Goal: Task Accomplishment & Management: Complete application form

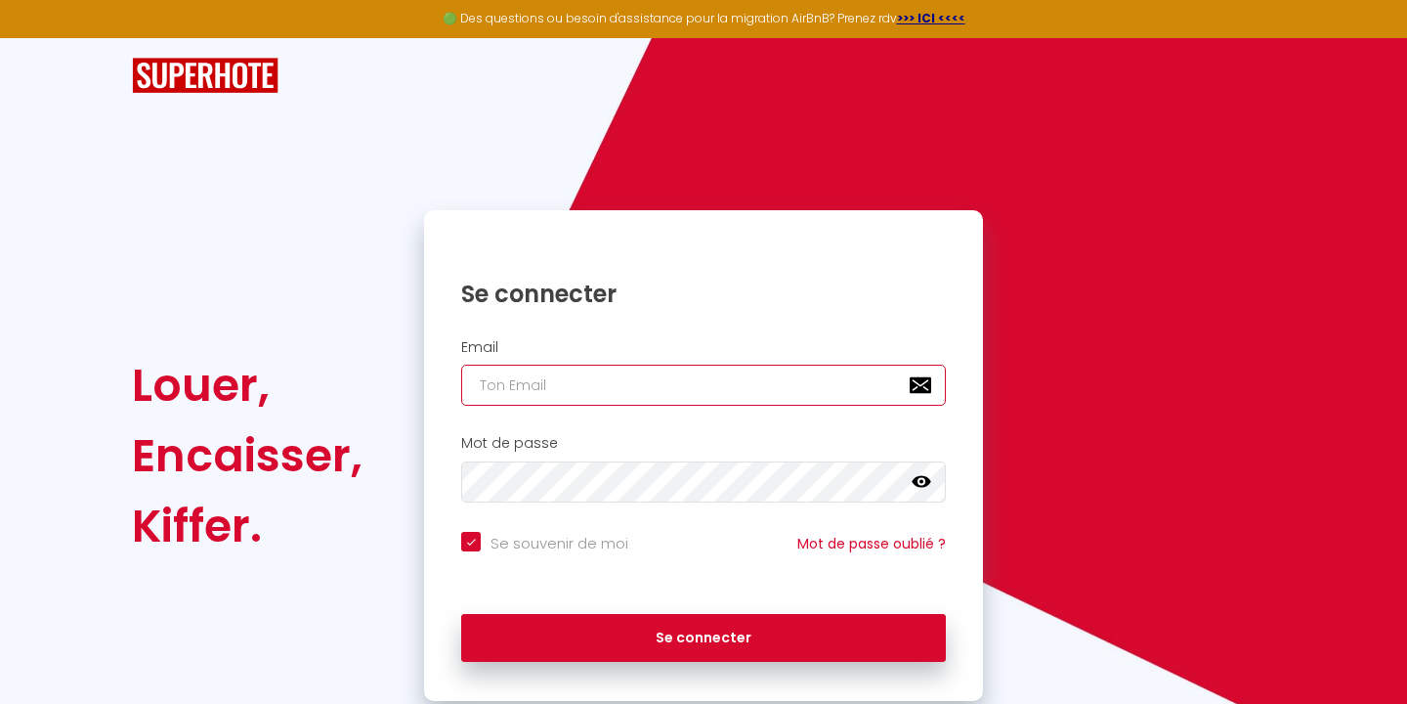
type input "[EMAIL_ADDRESS][DOMAIN_NAME]"
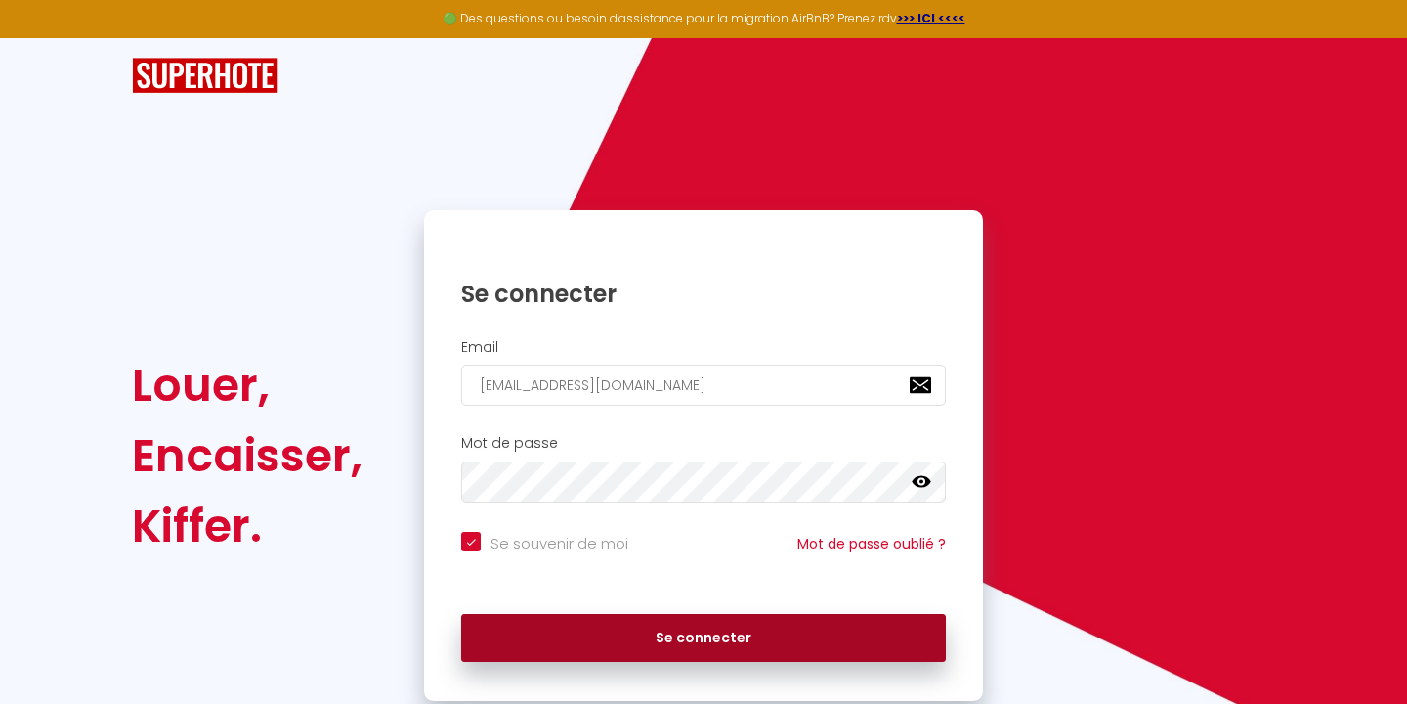
click at [680, 632] on button "Se connecter" at bounding box center [703, 638] width 485 height 49
checkbox input "true"
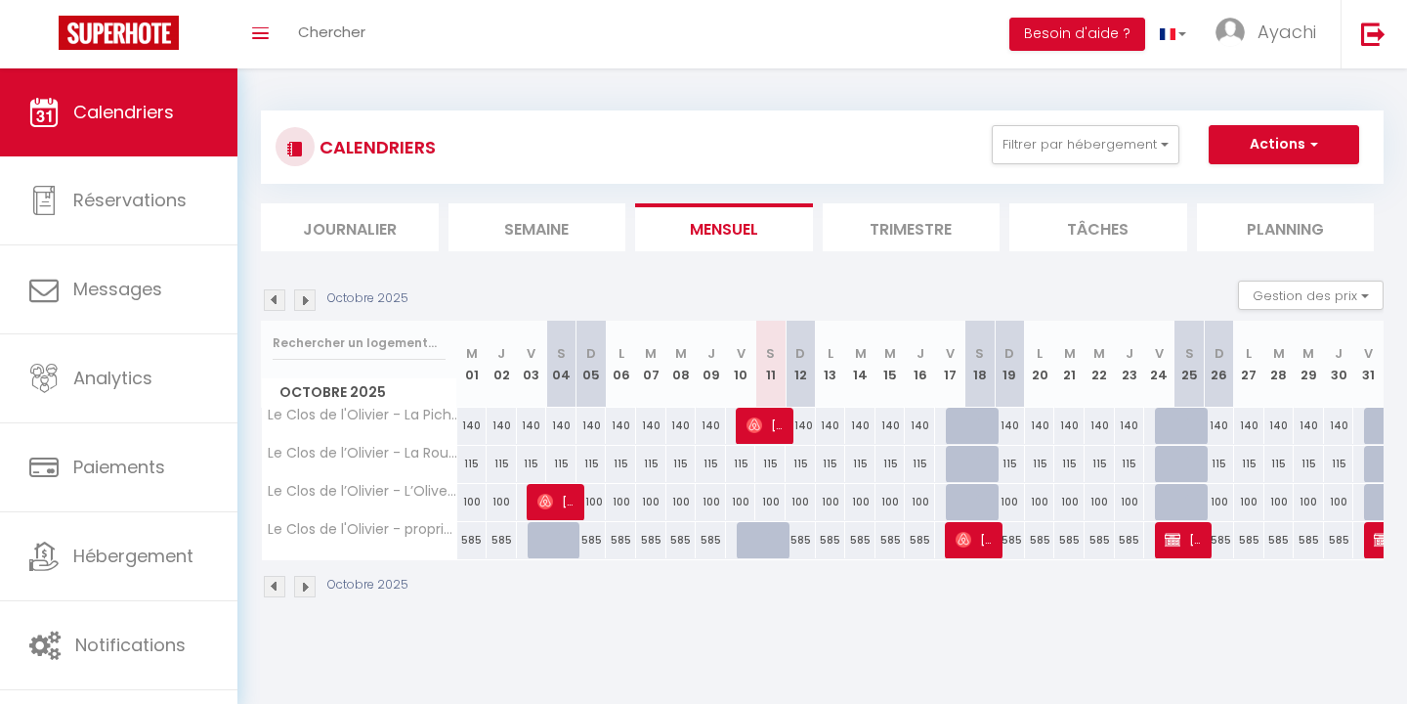
click at [111, 104] on span "Calendriers" at bounding box center [123, 112] width 101 height 24
click at [307, 297] on img at bounding box center [305, 300] width 22 height 22
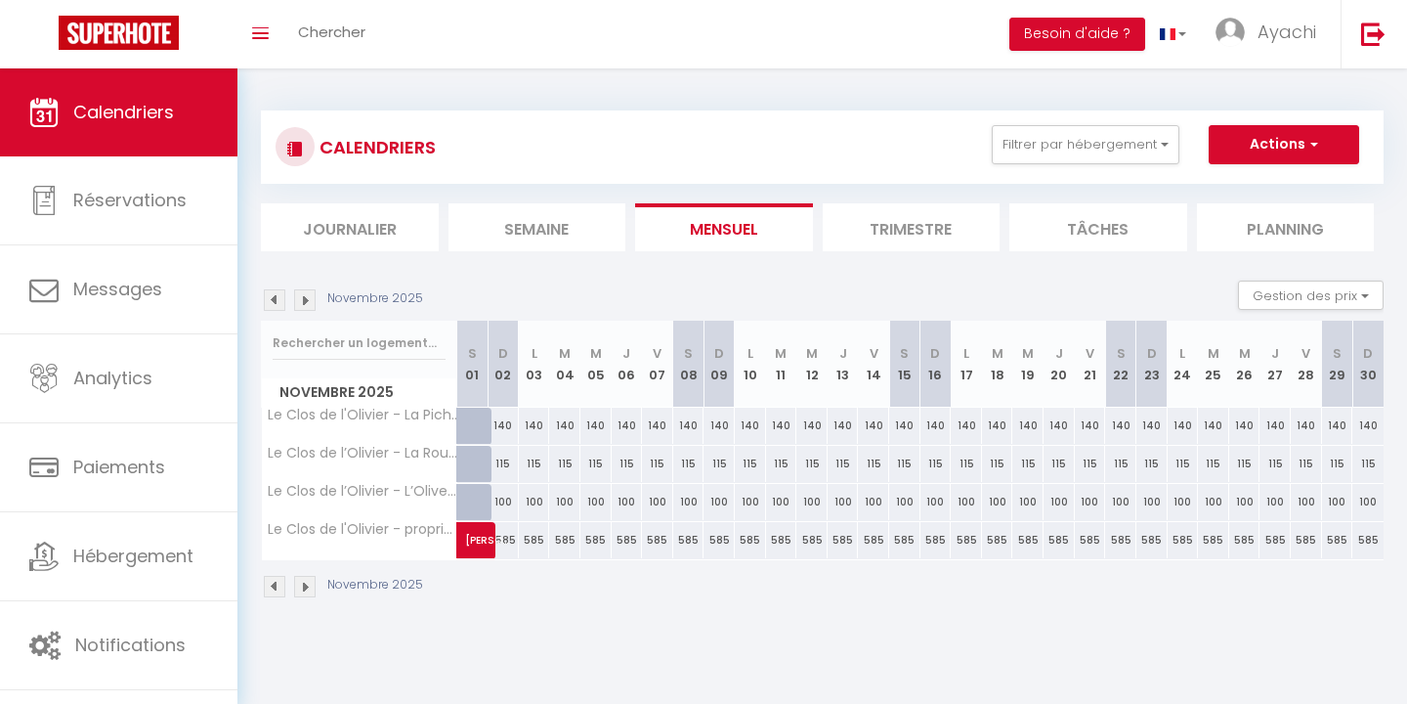
click at [307, 297] on img at bounding box center [305, 300] width 22 height 22
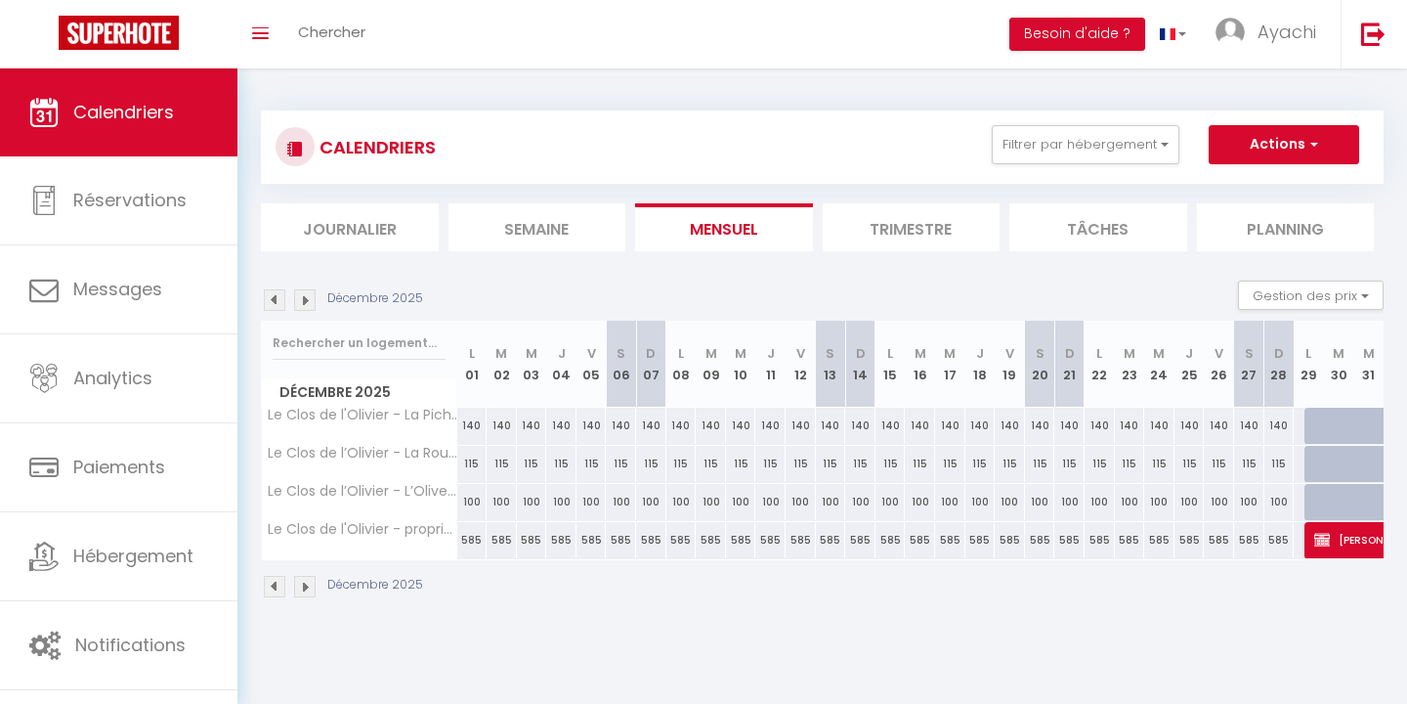
click at [307, 297] on img at bounding box center [305, 300] width 22 height 22
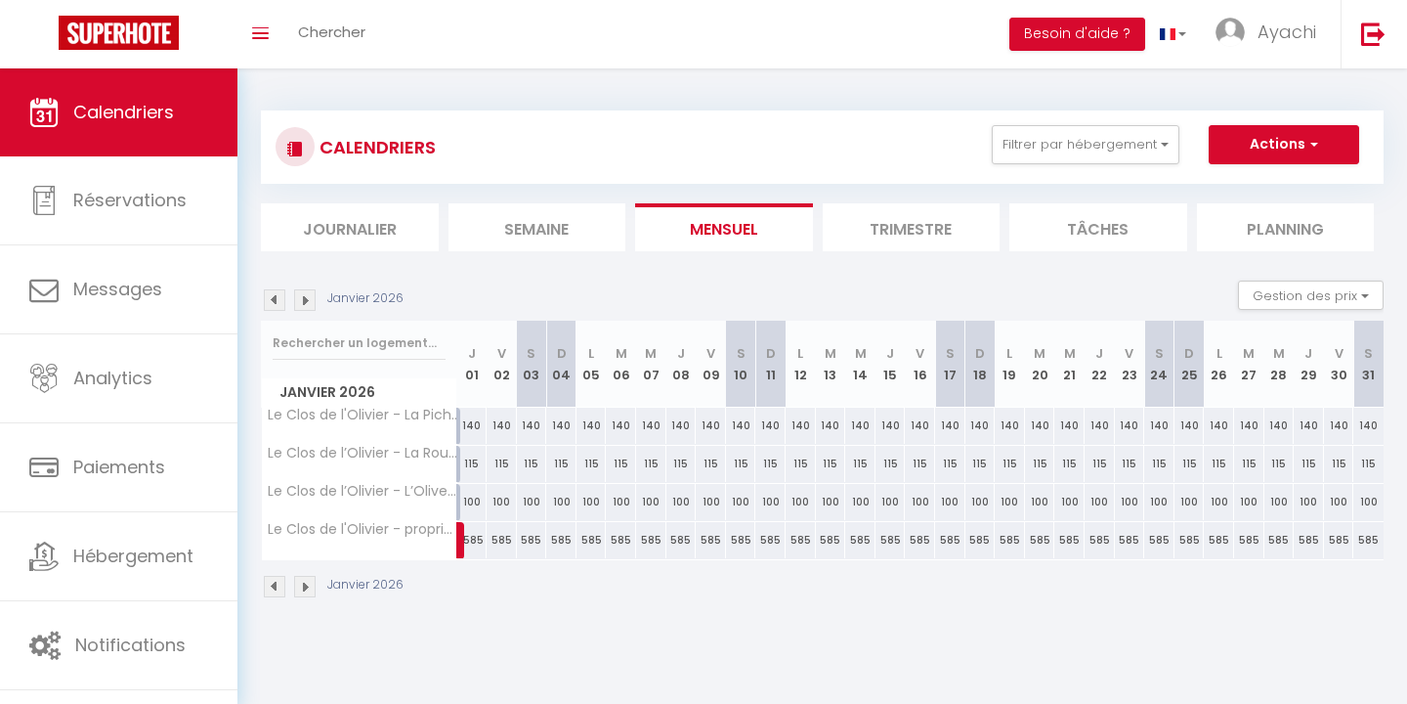
click at [307, 297] on img at bounding box center [305, 300] width 22 height 22
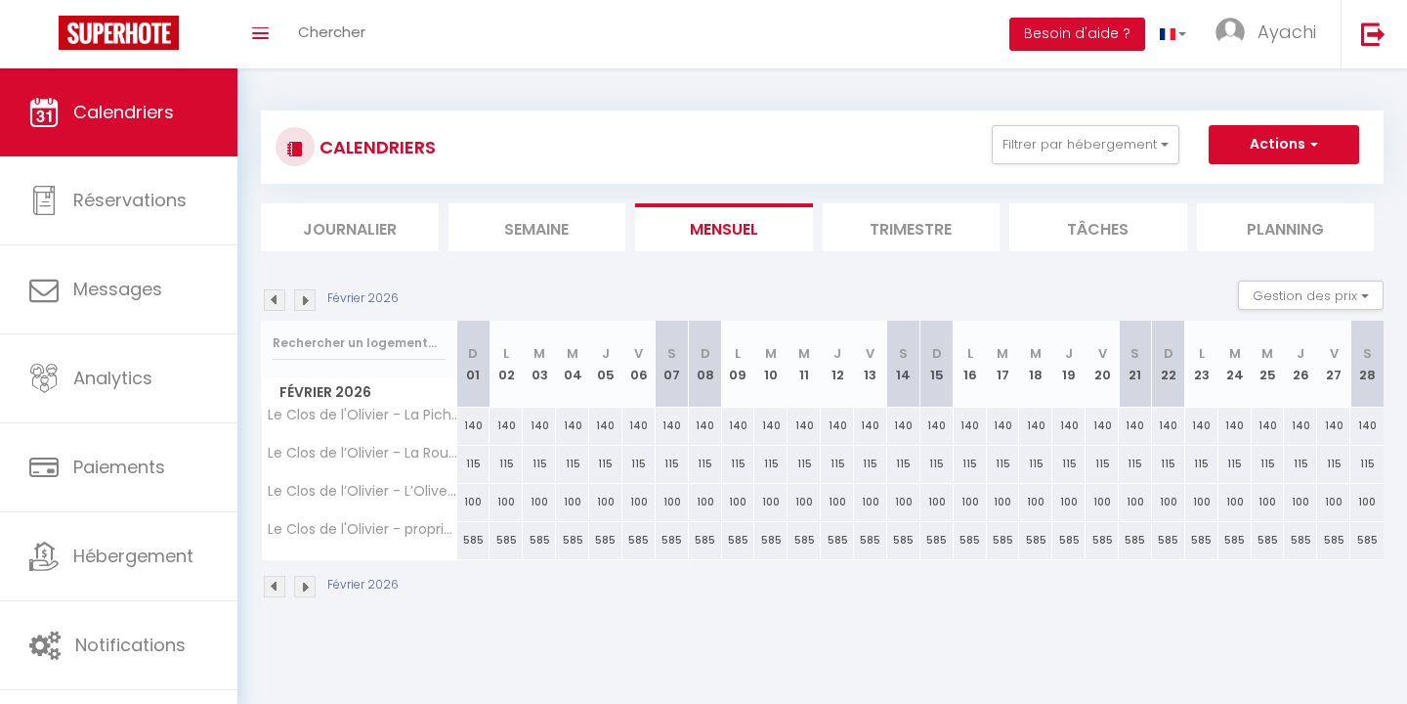
click at [307, 297] on img at bounding box center [305, 300] width 22 height 22
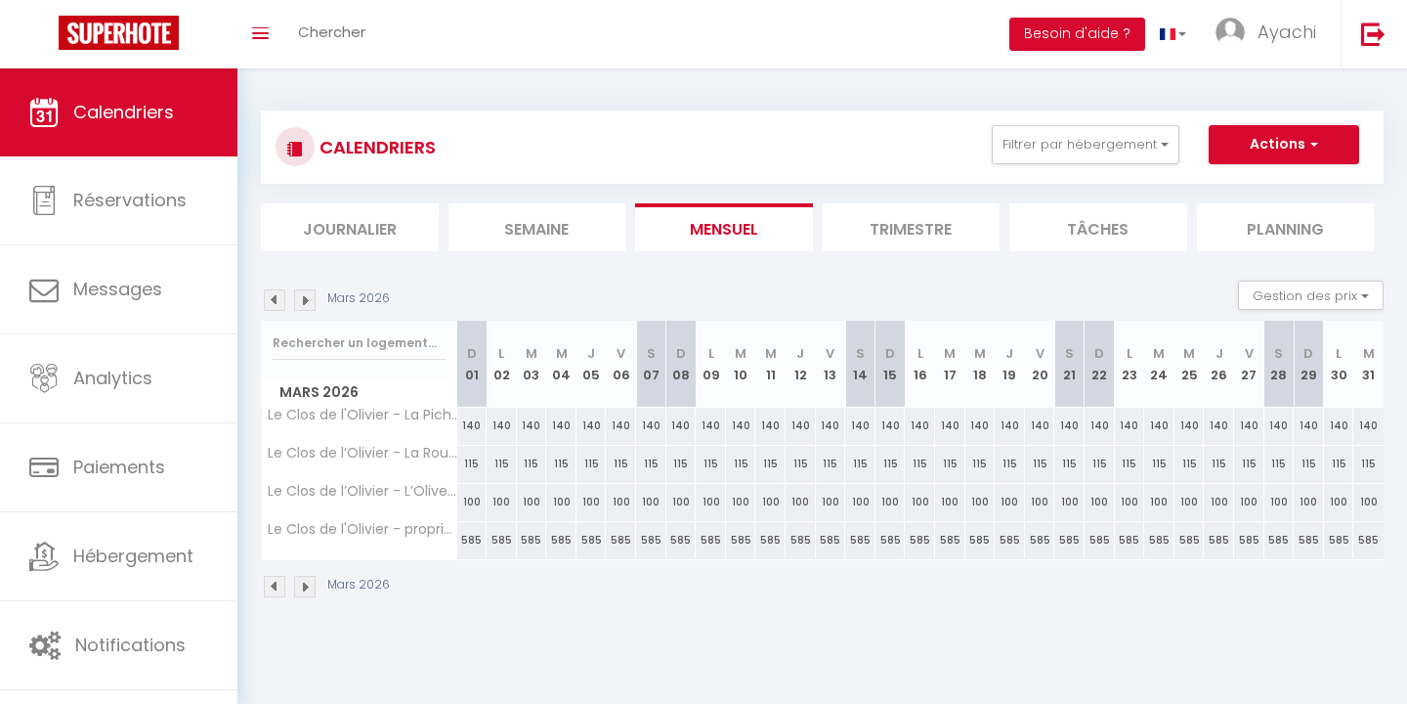
click at [307, 297] on img at bounding box center [305, 300] width 22 height 22
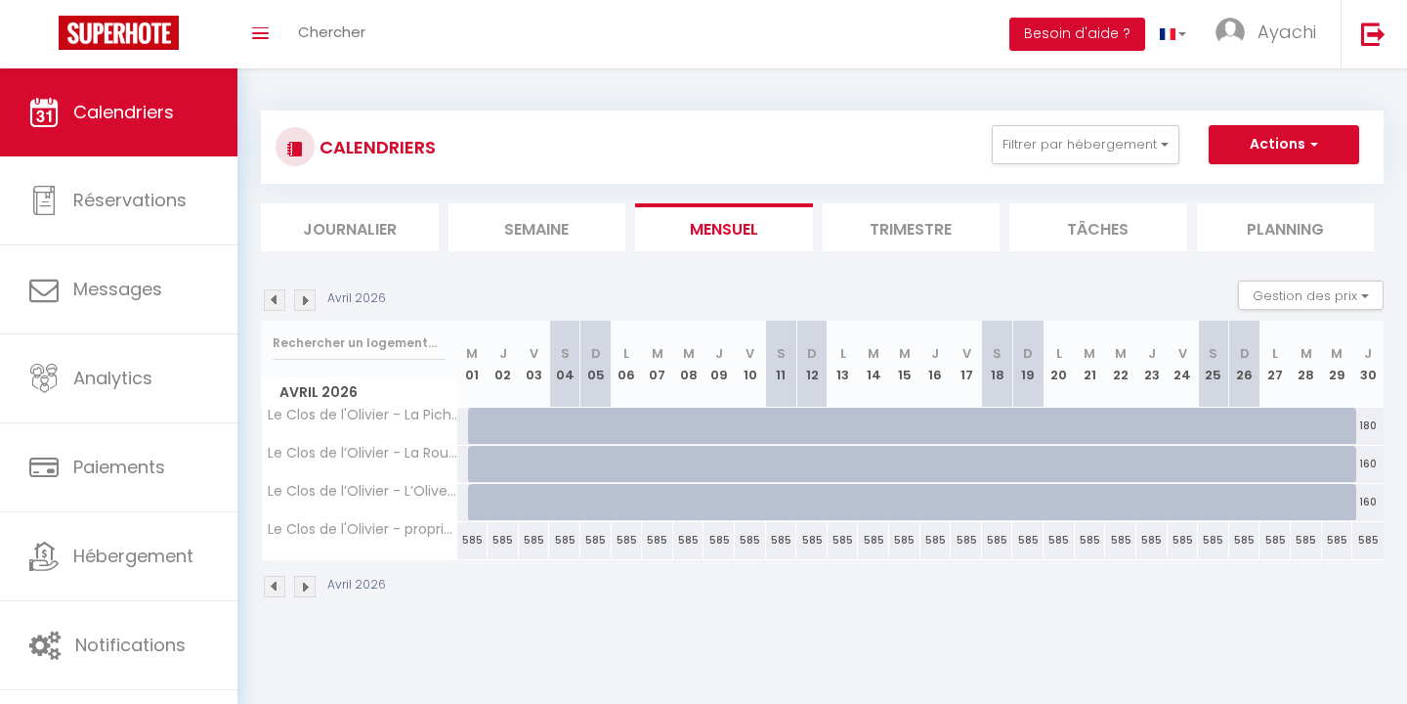
click at [307, 297] on img at bounding box center [305, 300] width 22 height 22
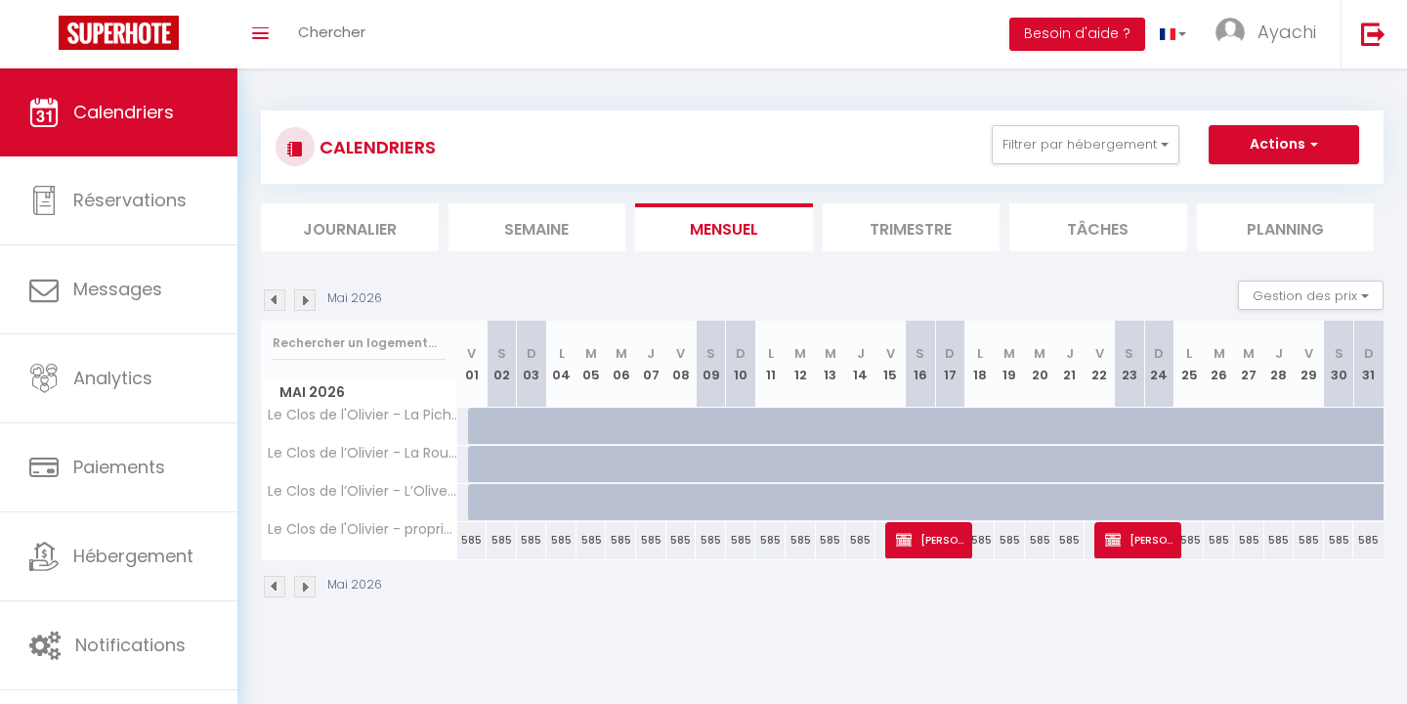
click at [307, 297] on img at bounding box center [305, 300] width 22 height 22
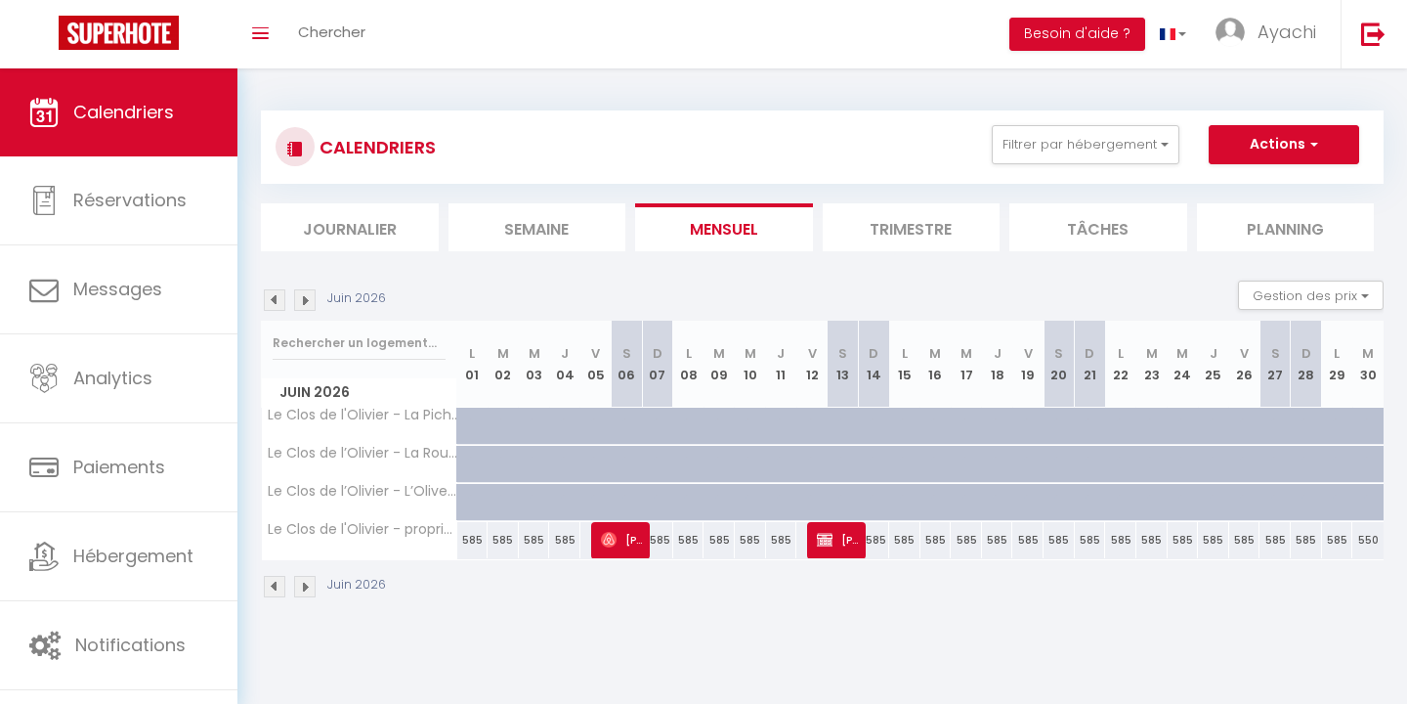
click at [280, 297] on img at bounding box center [275, 300] width 22 height 22
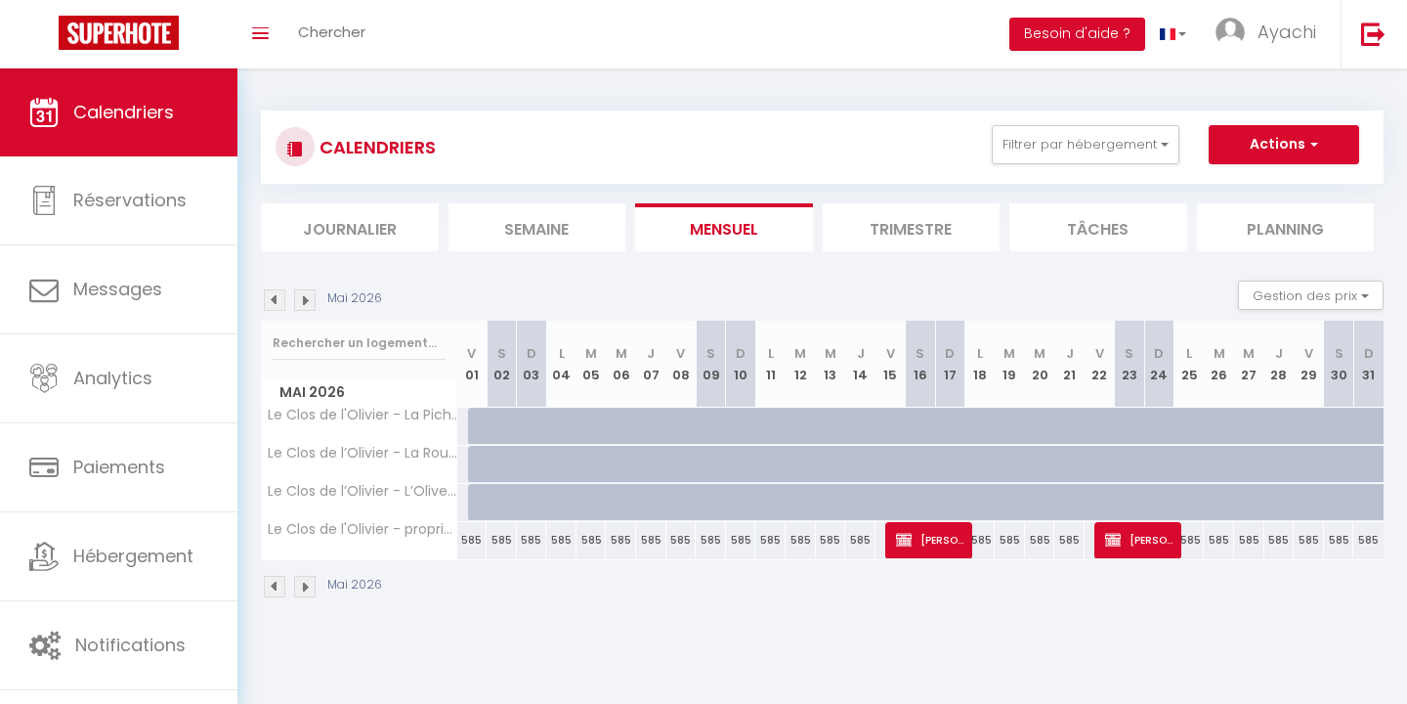
click at [474, 539] on div "585" at bounding box center [472, 540] width 30 height 36
type input "585"
type input "Ven 01 Mai 2026"
type input "[PERSON_NAME] 02 Mai 2026"
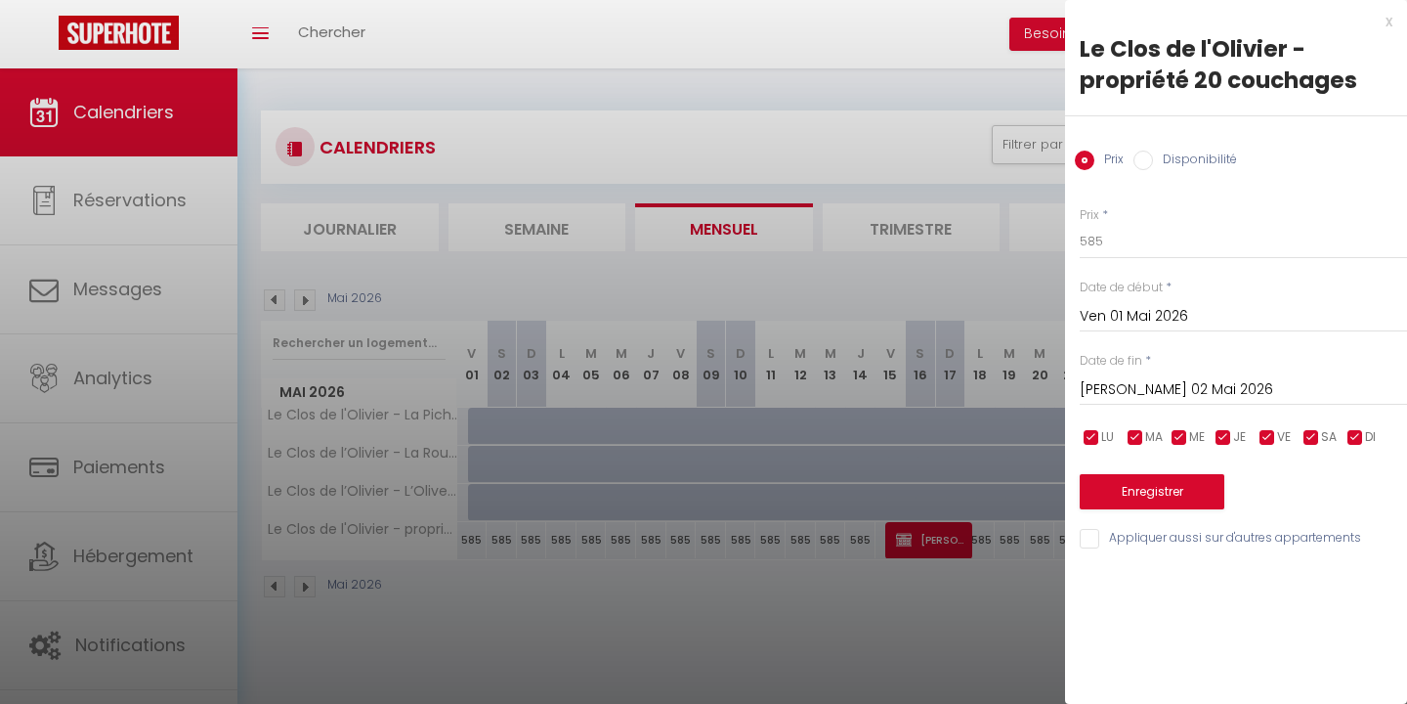
click at [866, 133] on div at bounding box center [703, 352] width 1407 height 704
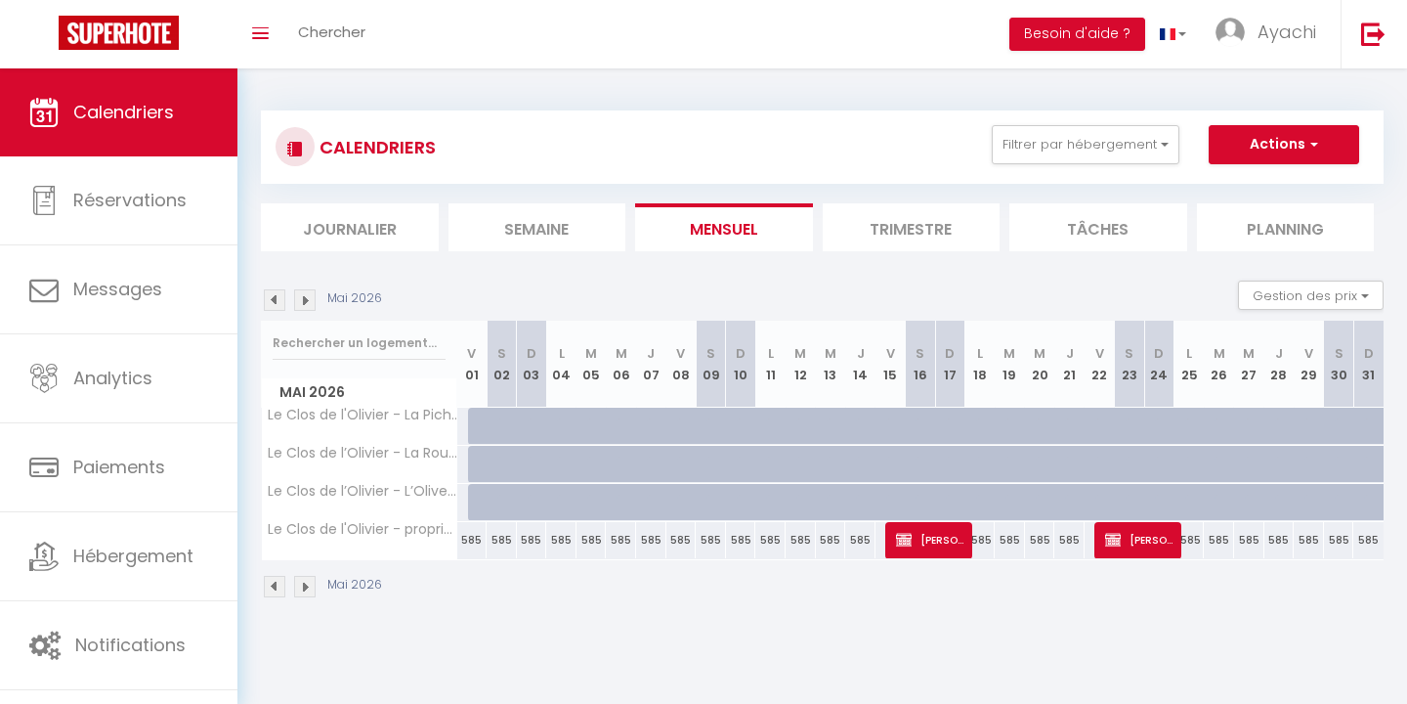
click at [1315, 144] on span "button" at bounding box center [1312, 144] width 12 height 20
click at [1259, 191] on link "Nouvelle réservation" at bounding box center [1264, 189] width 170 height 29
select select
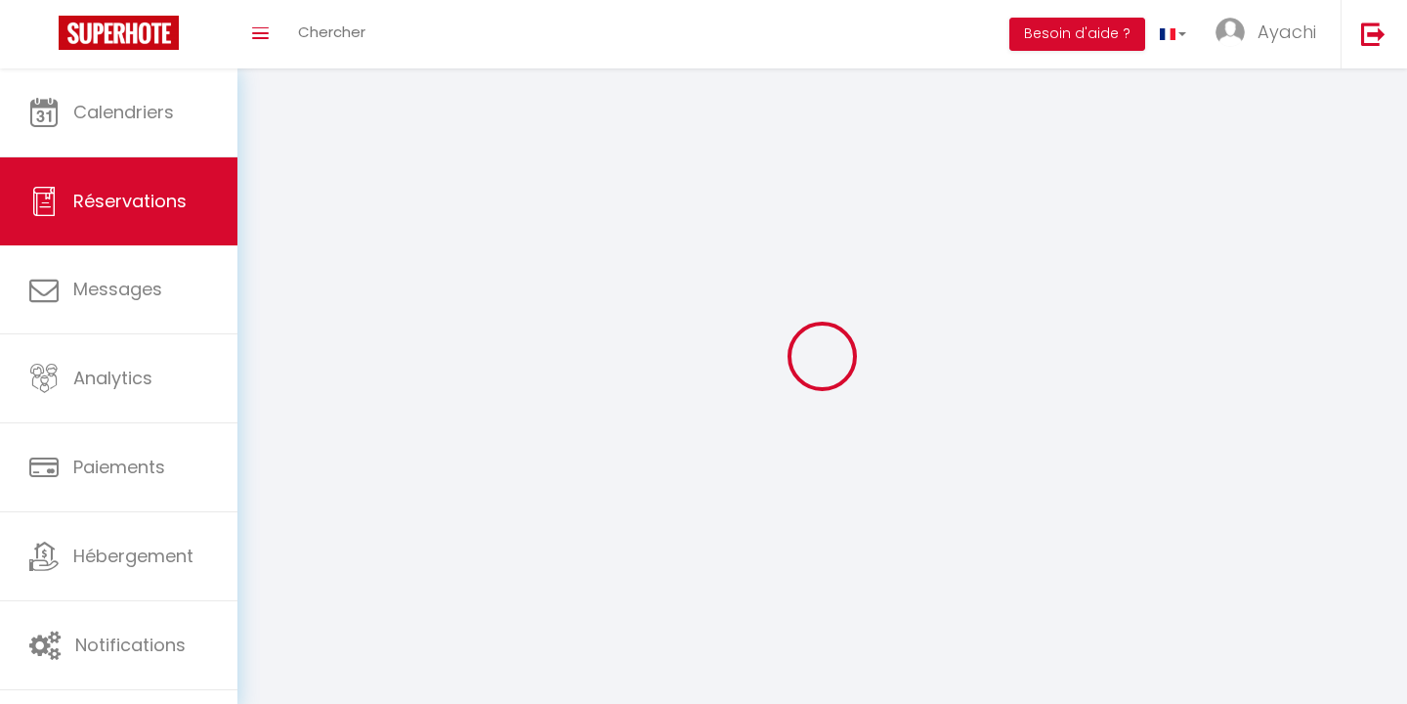
select select
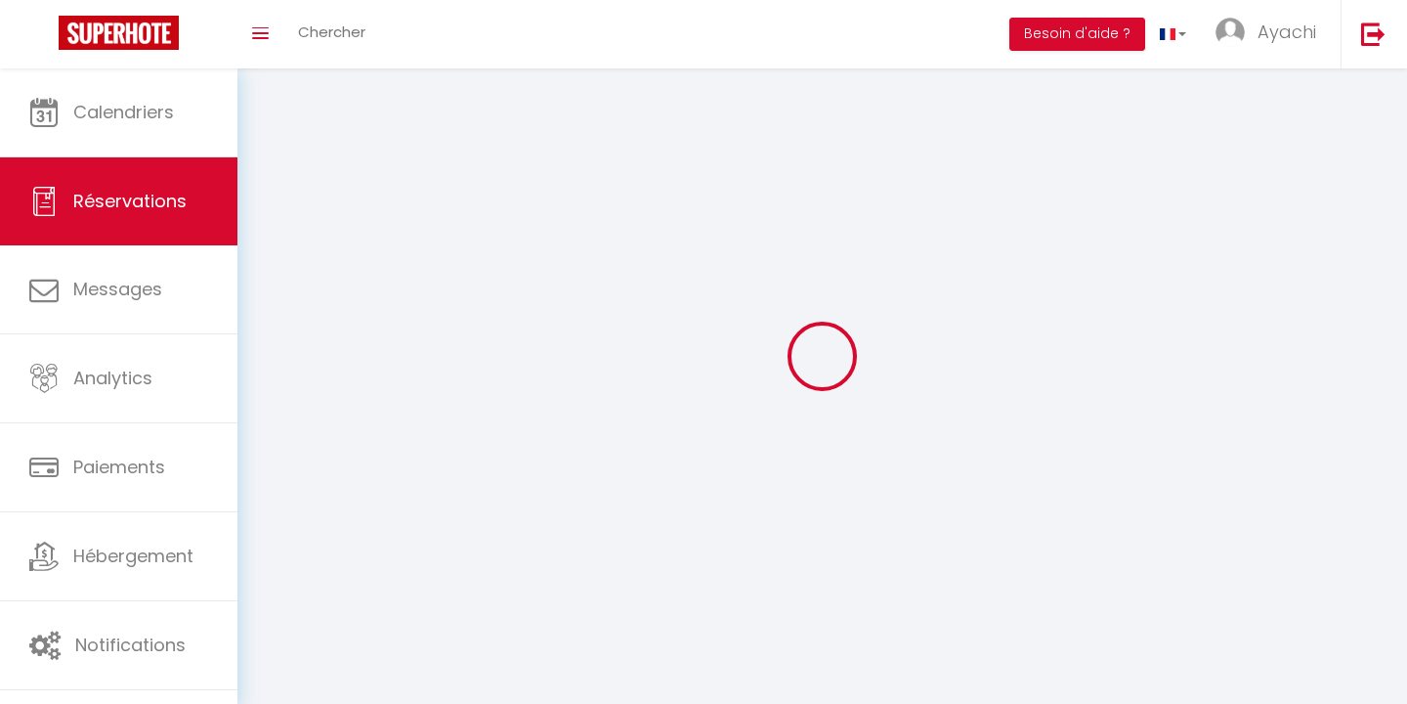
select select
checkbox input "false"
select select
select select "54"
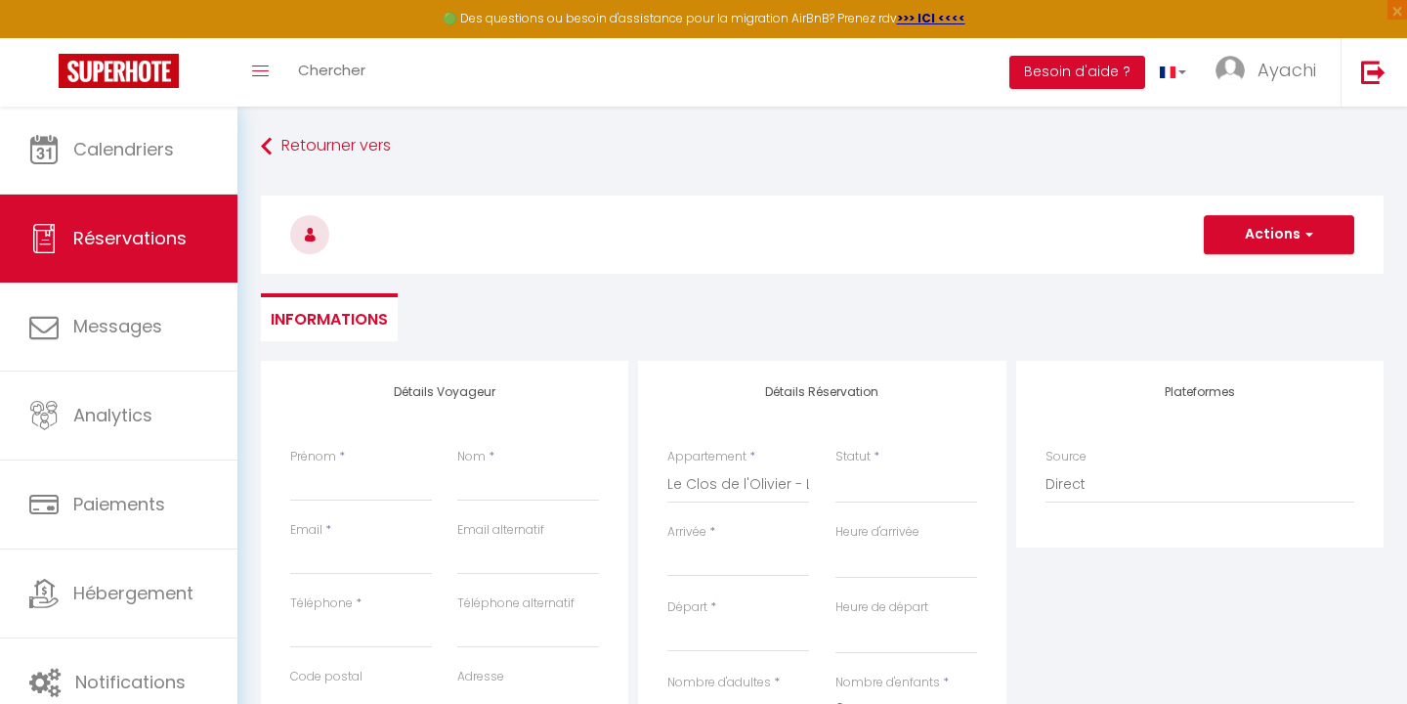
select select
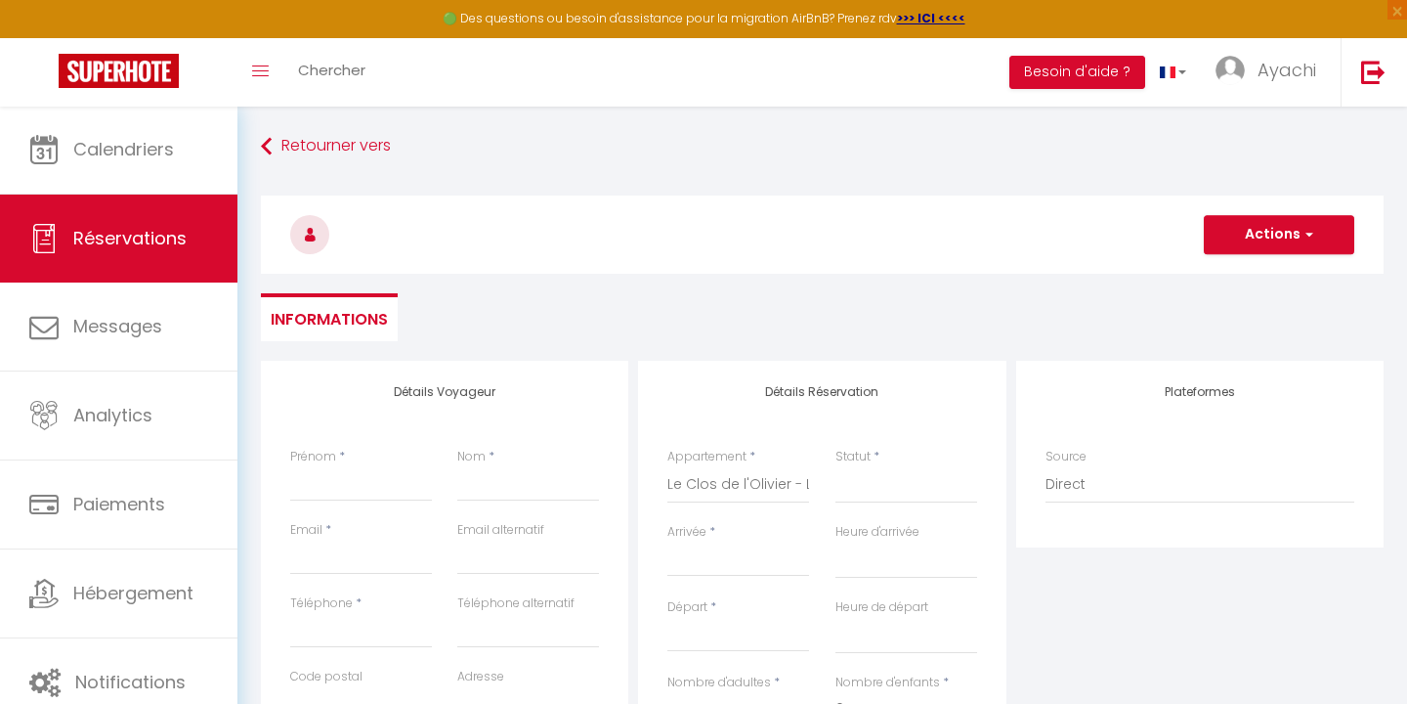
select select
checkbox input "false"
select select
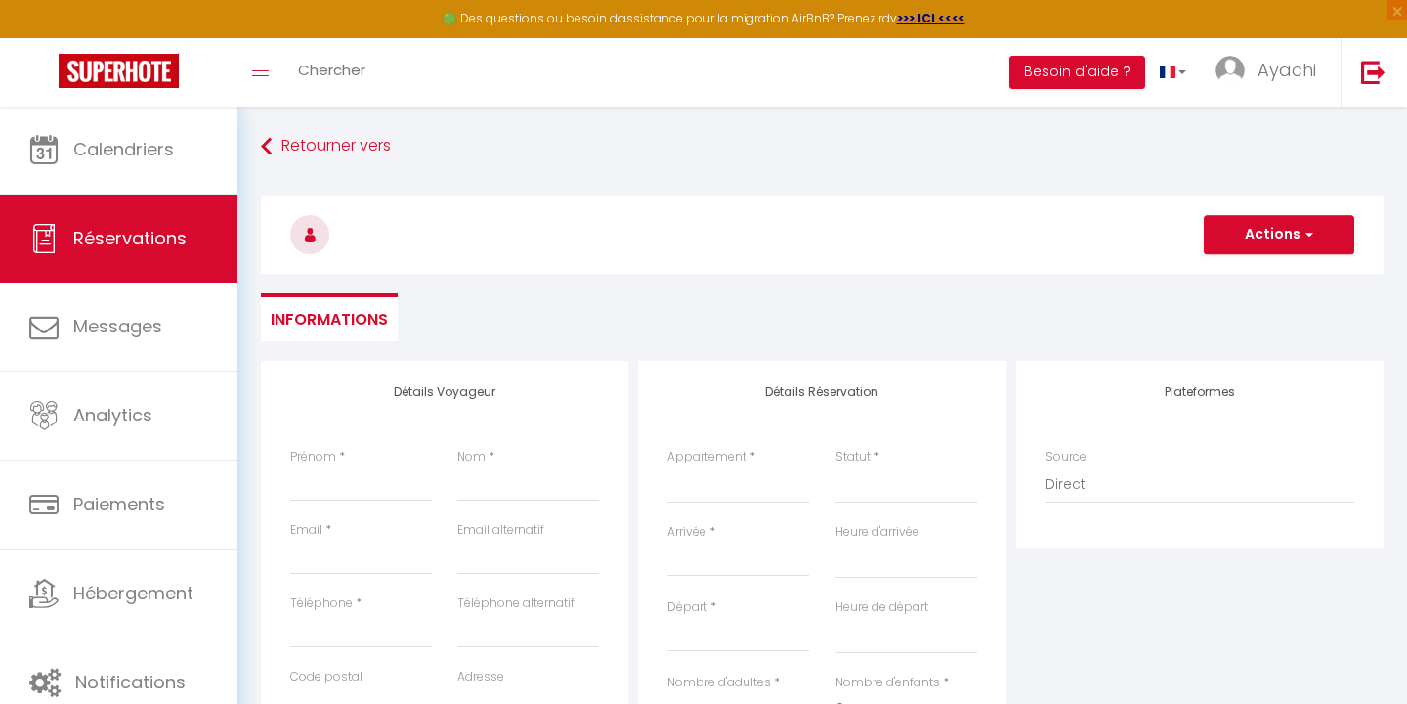
select select
checkbox input "false"
select select
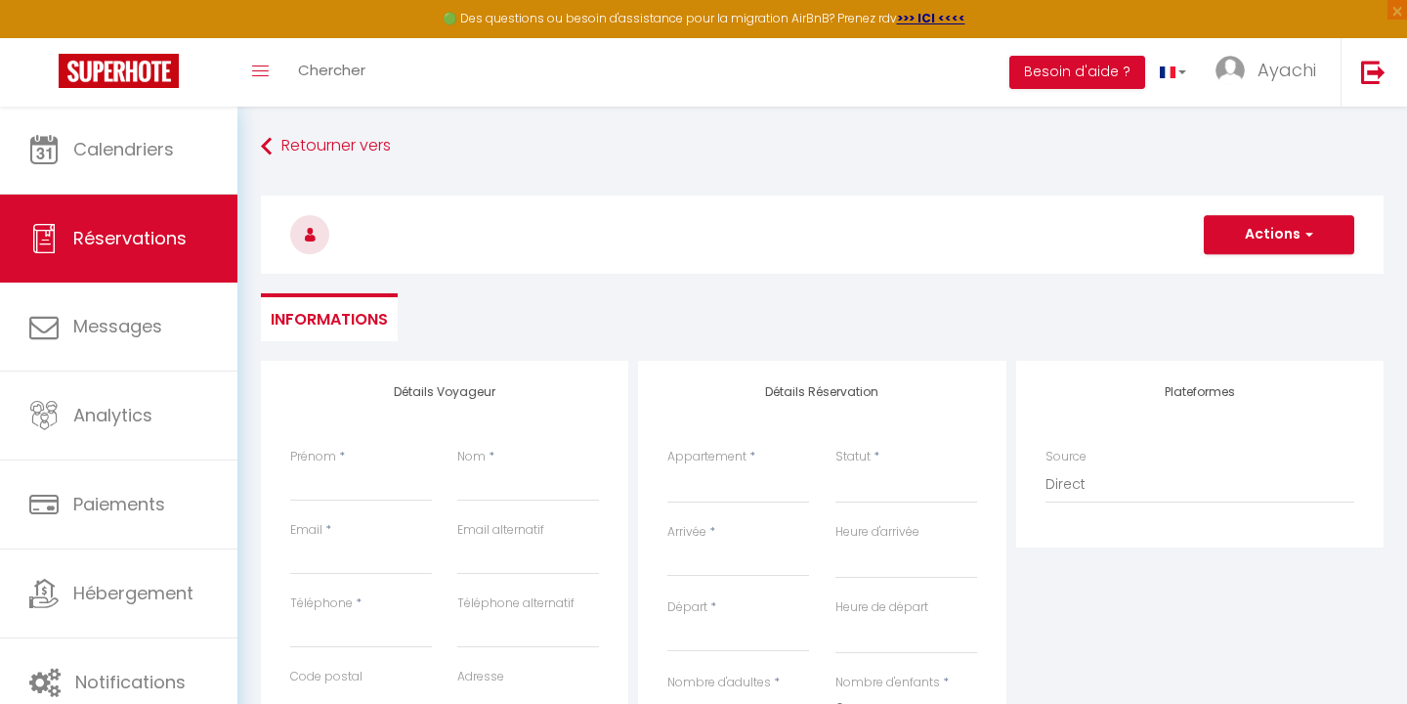
select select
type input "A"
select select
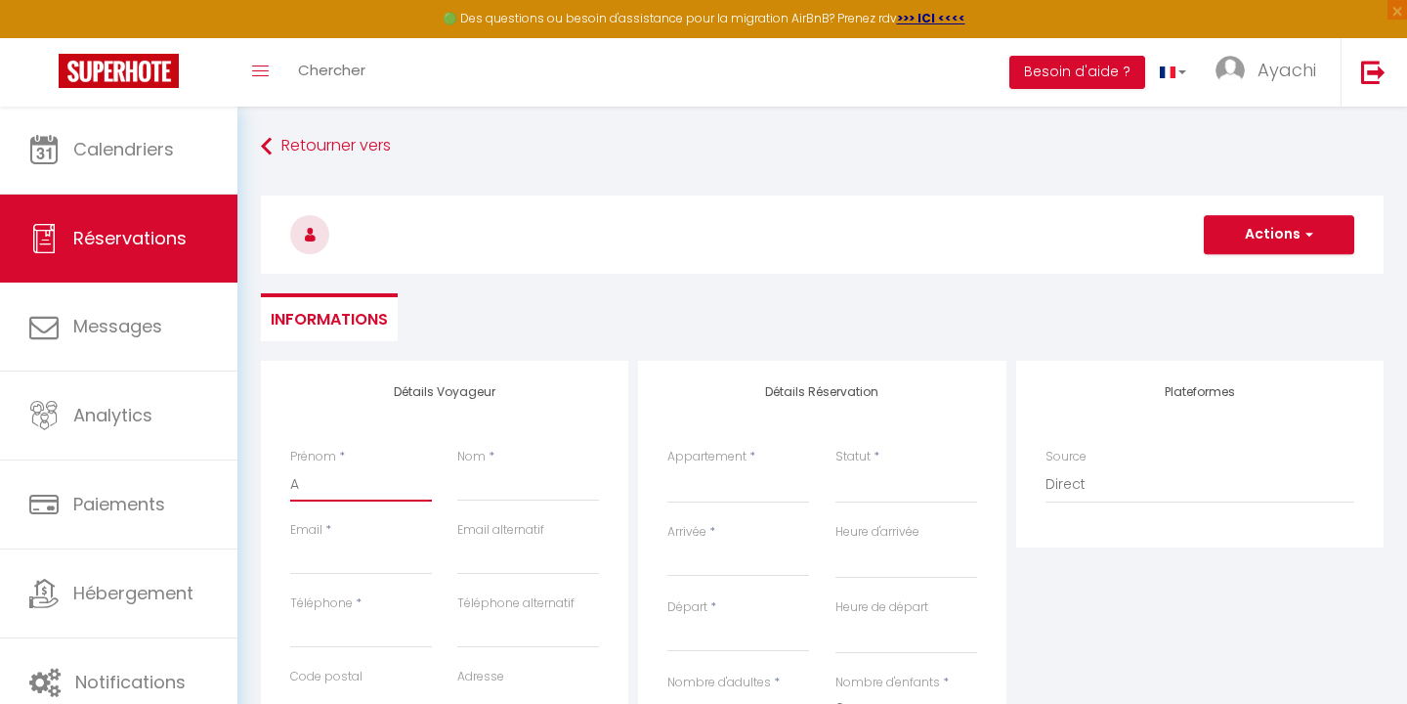
select select
checkbox input "false"
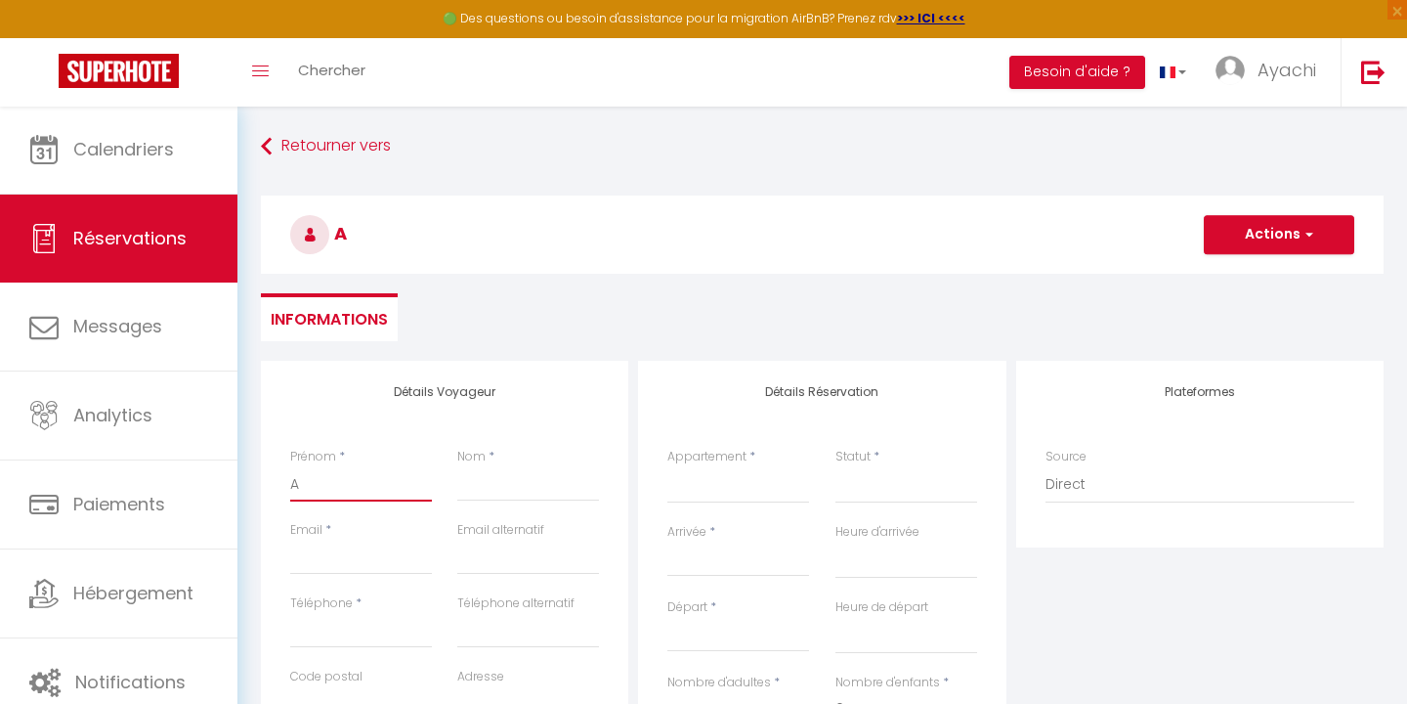
type input "An"
select select
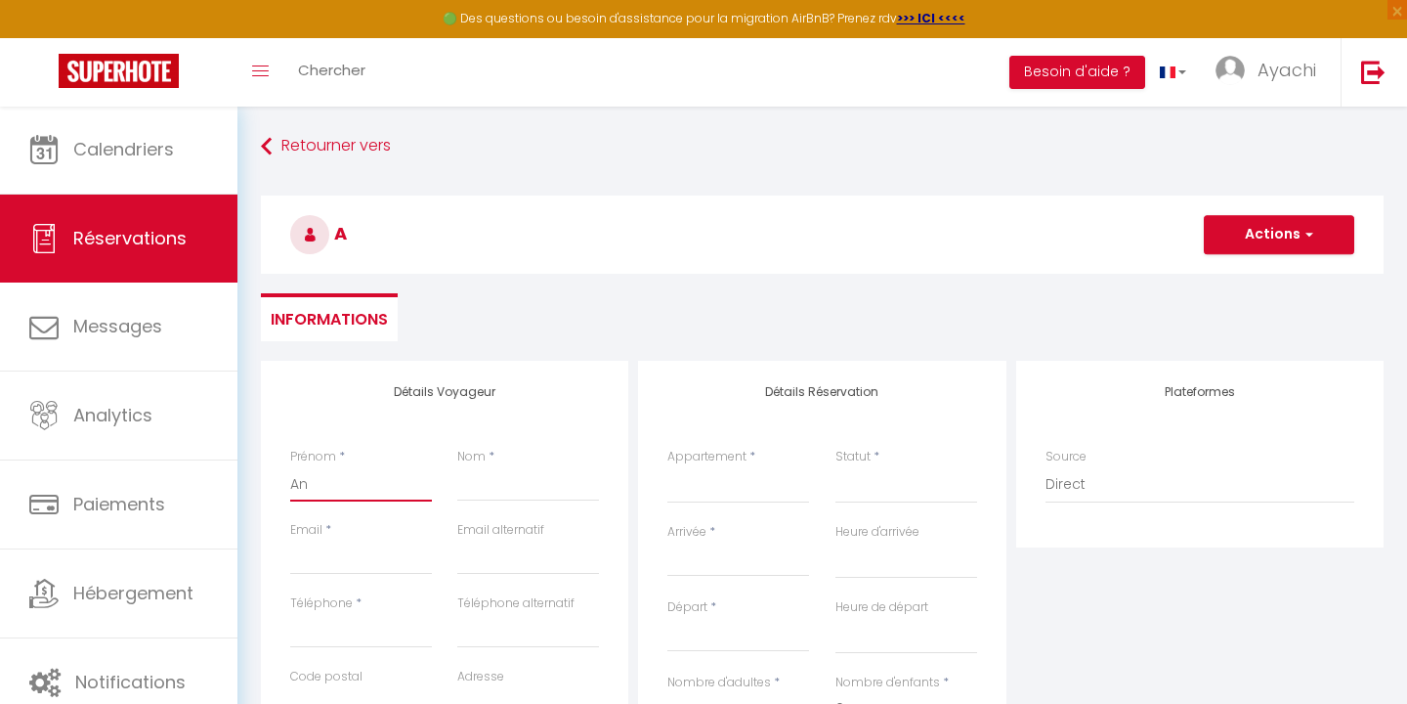
select select
checkbox input "false"
type input "Ann"
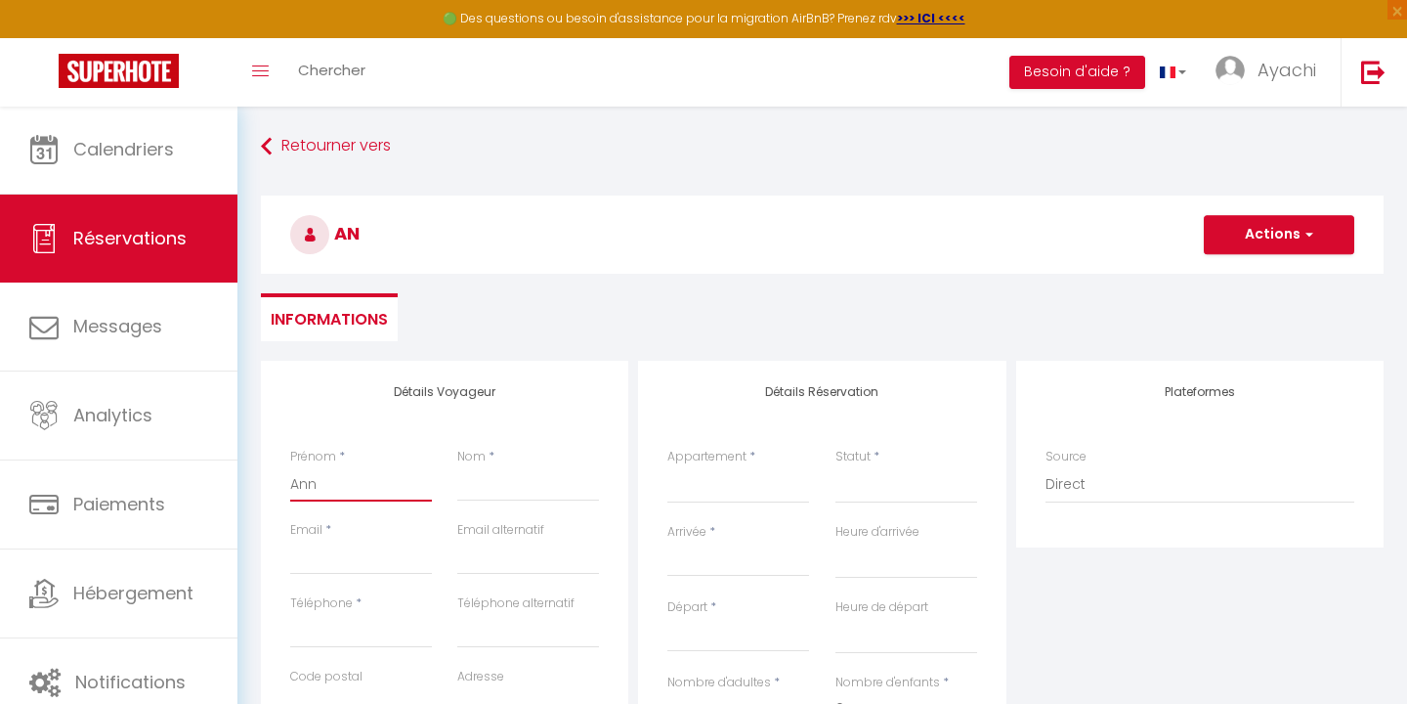
select select
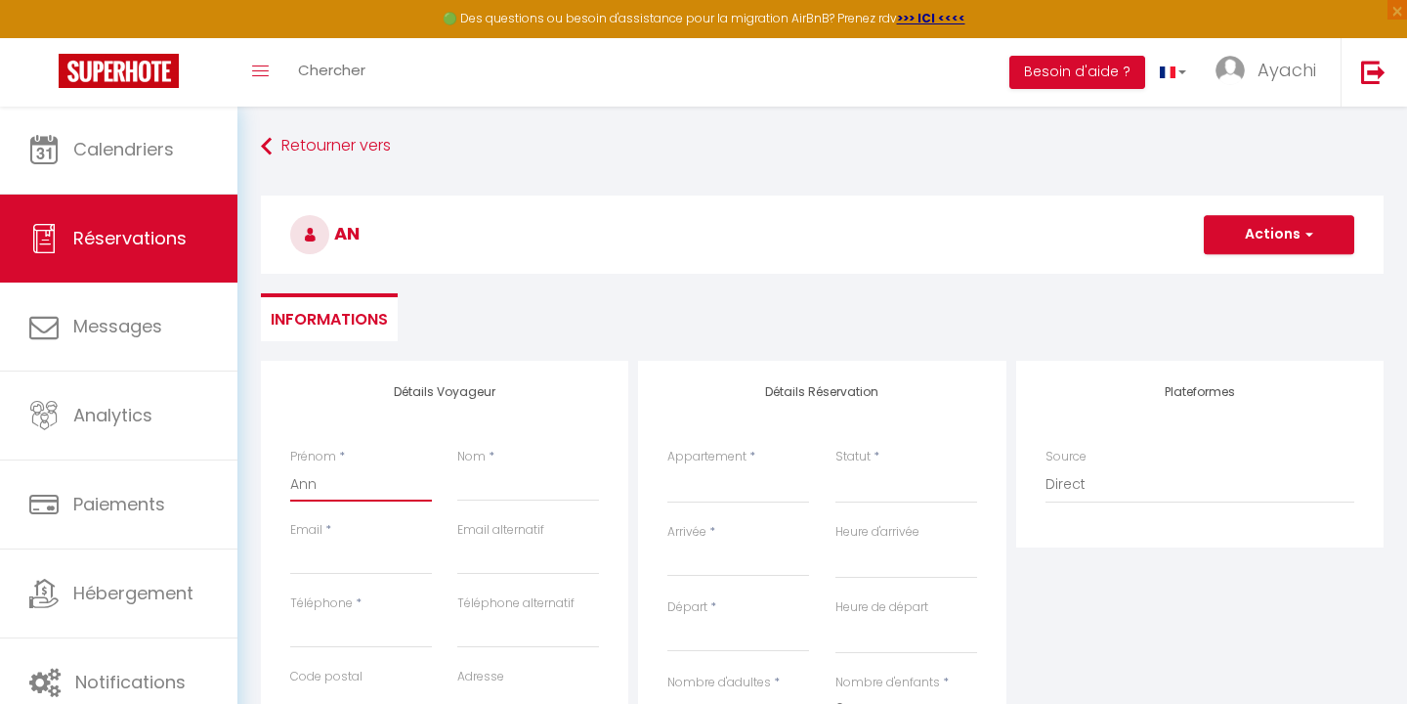
select select
checkbox input "false"
type input "[PERSON_NAME]"
select select
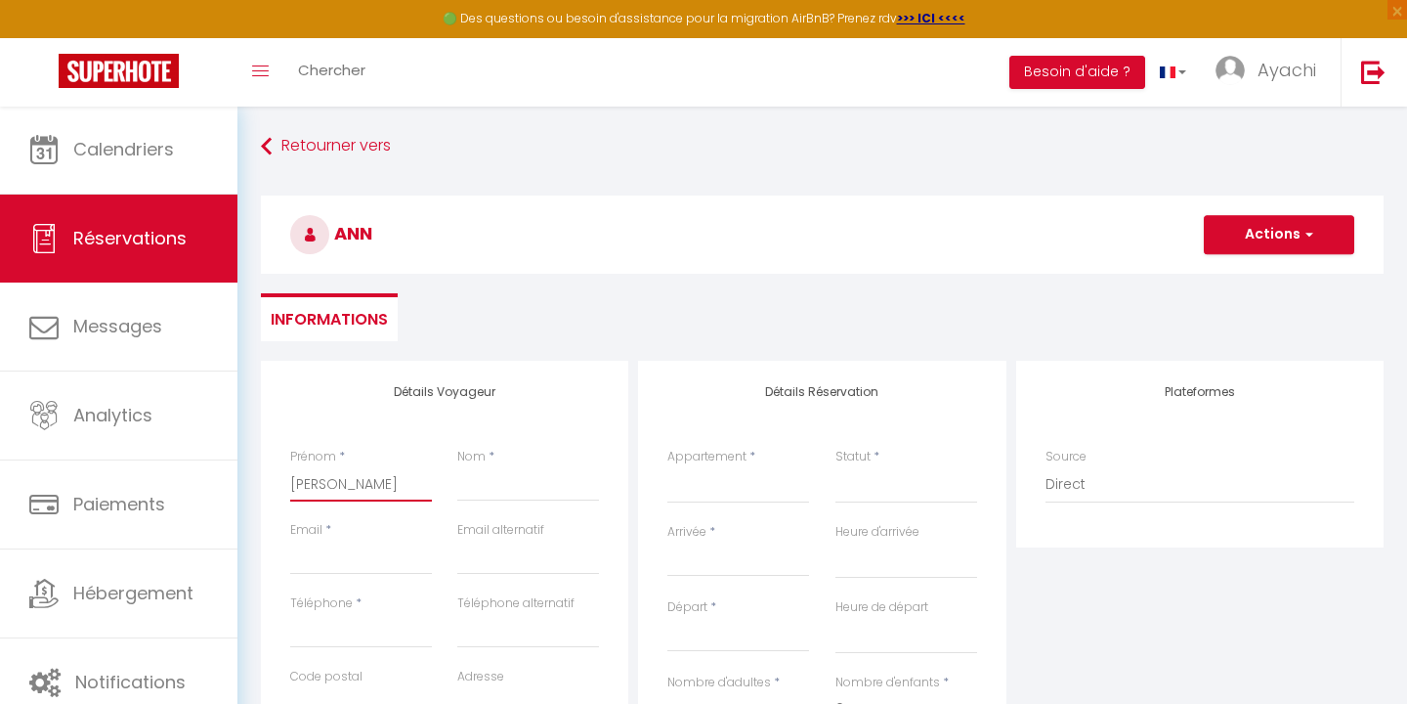
select select
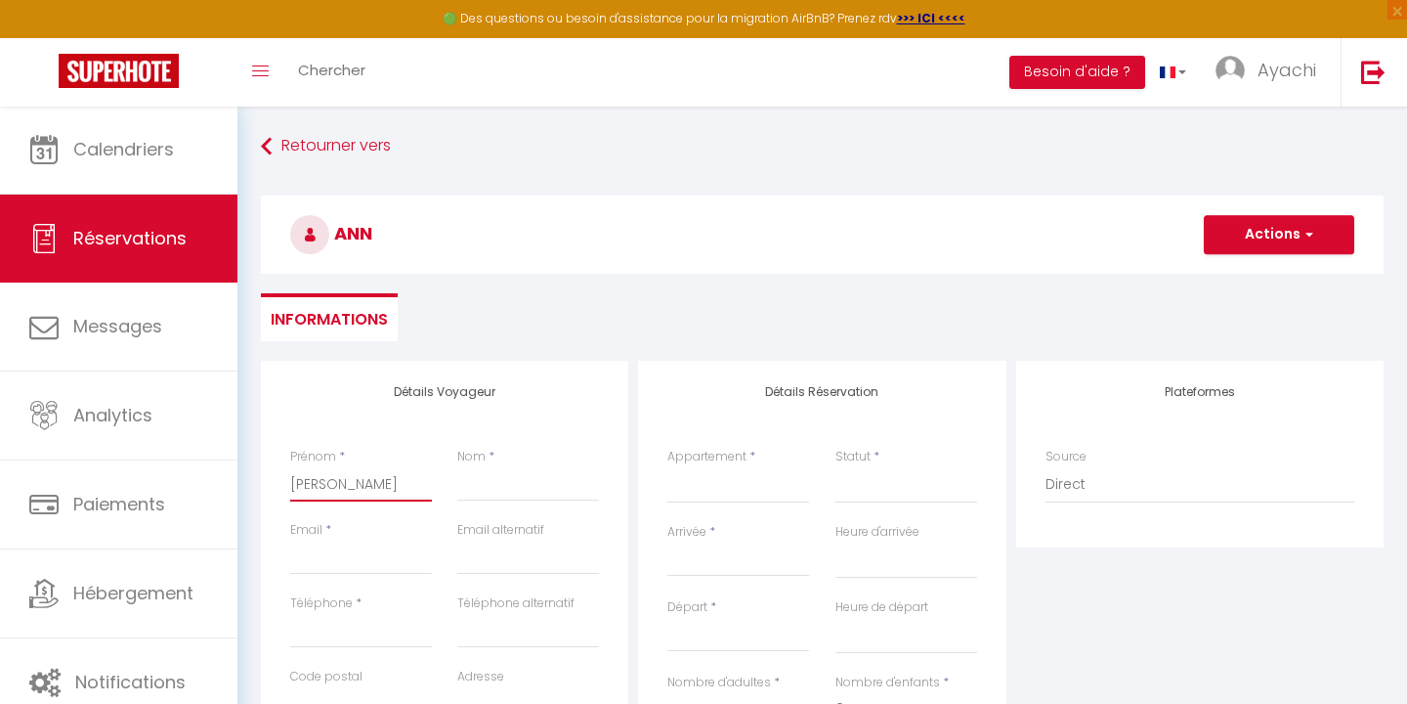
select select
checkbox input "false"
type input "[PERSON_NAME]"
select select
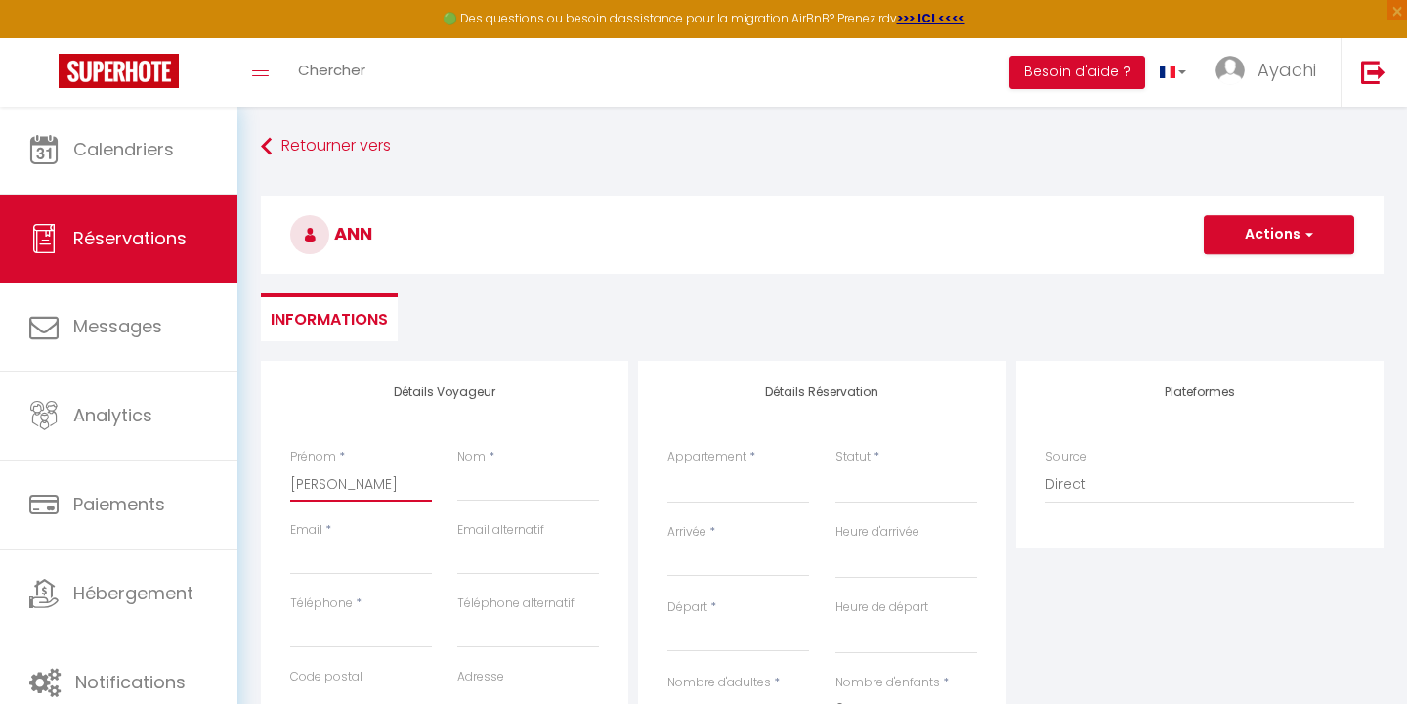
select select
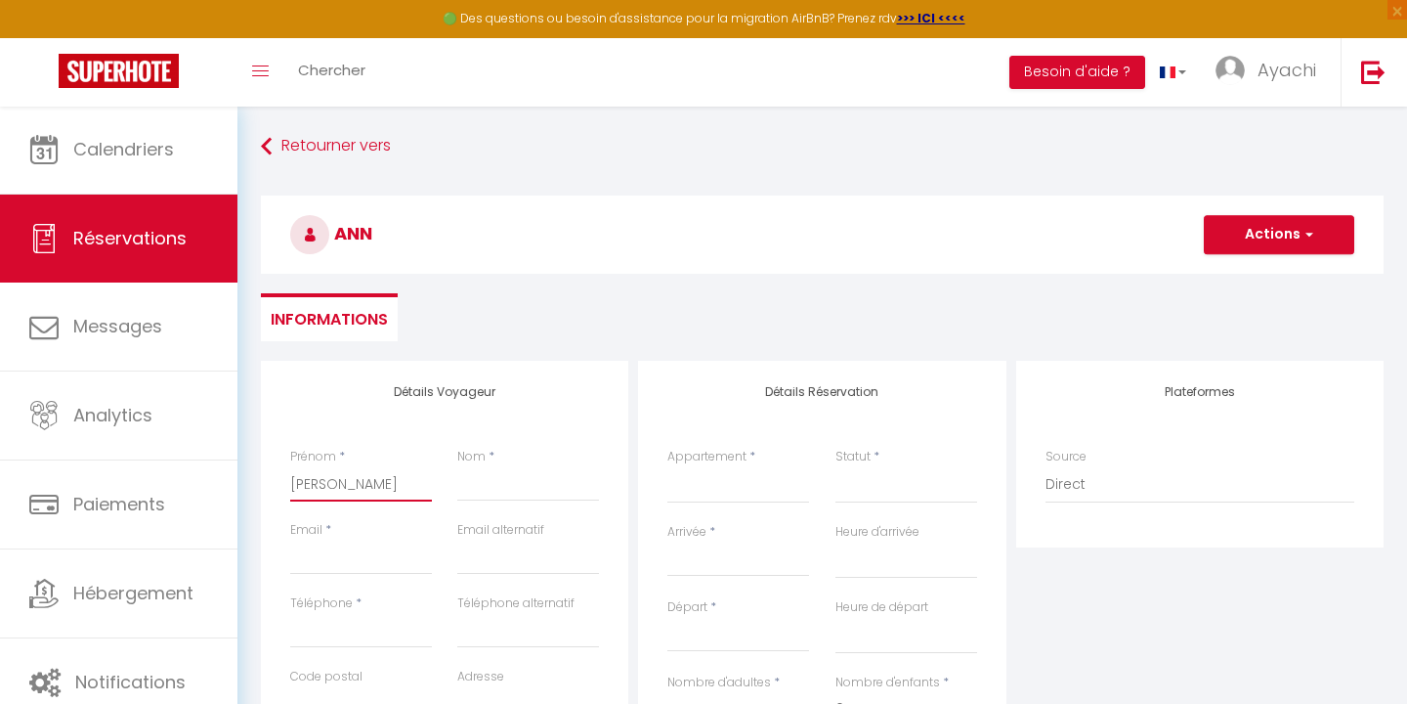
checkbox input "false"
type input "[PERSON_NAME]"
type input "B"
select select
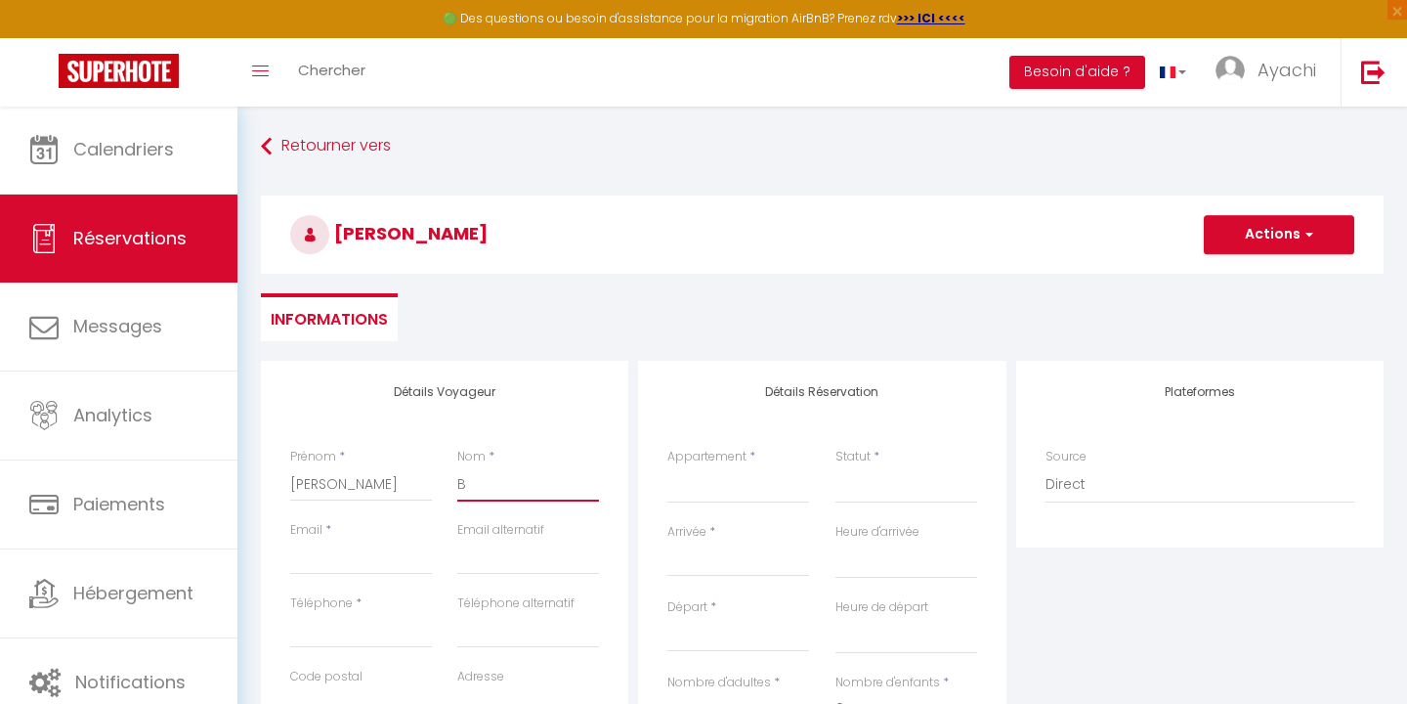
select select
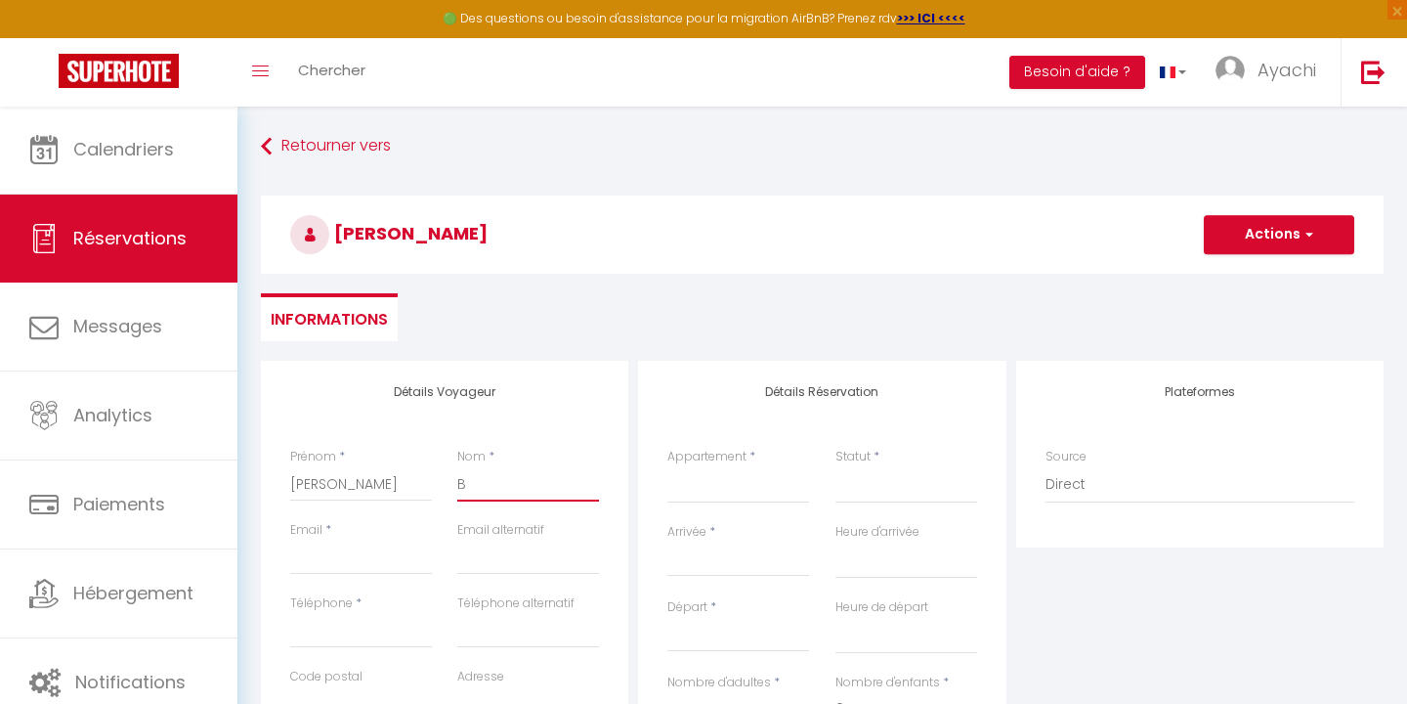
checkbox input "false"
type input "BE"
select select
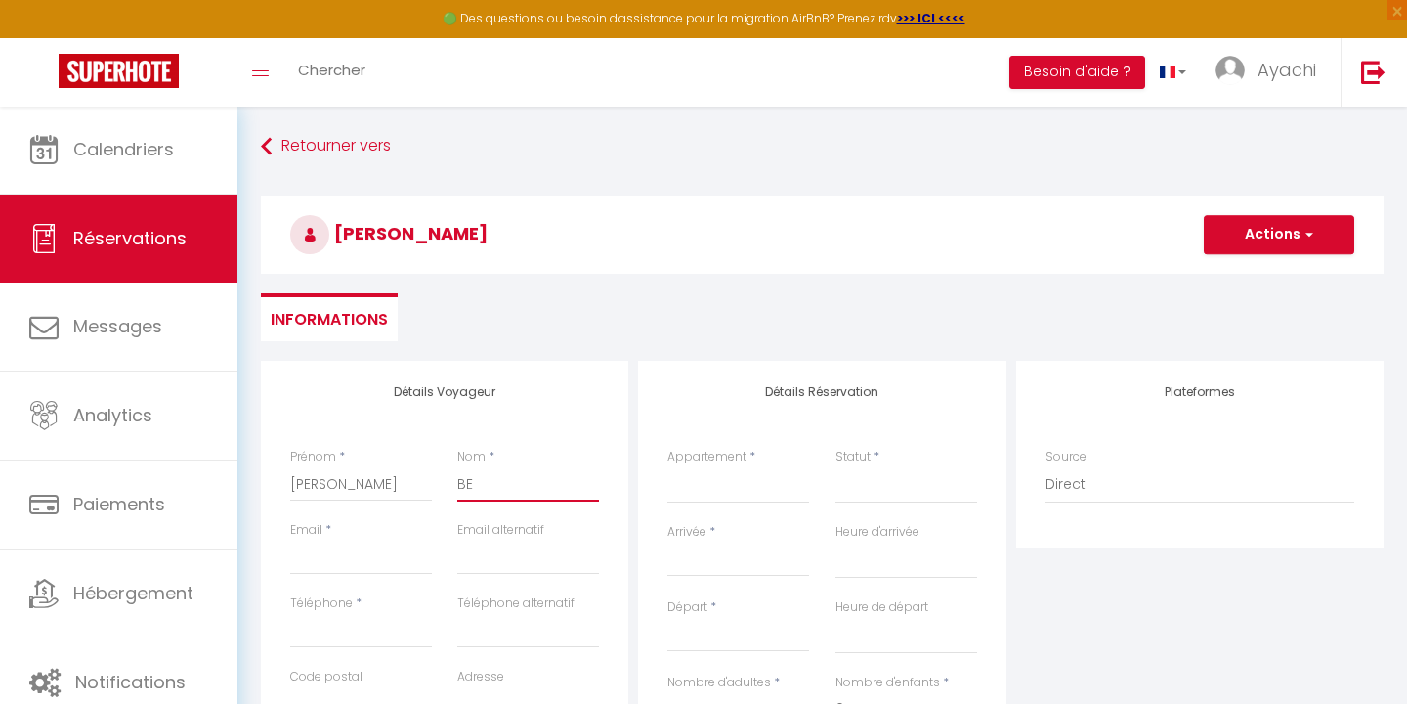
select select
checkbox input "false"
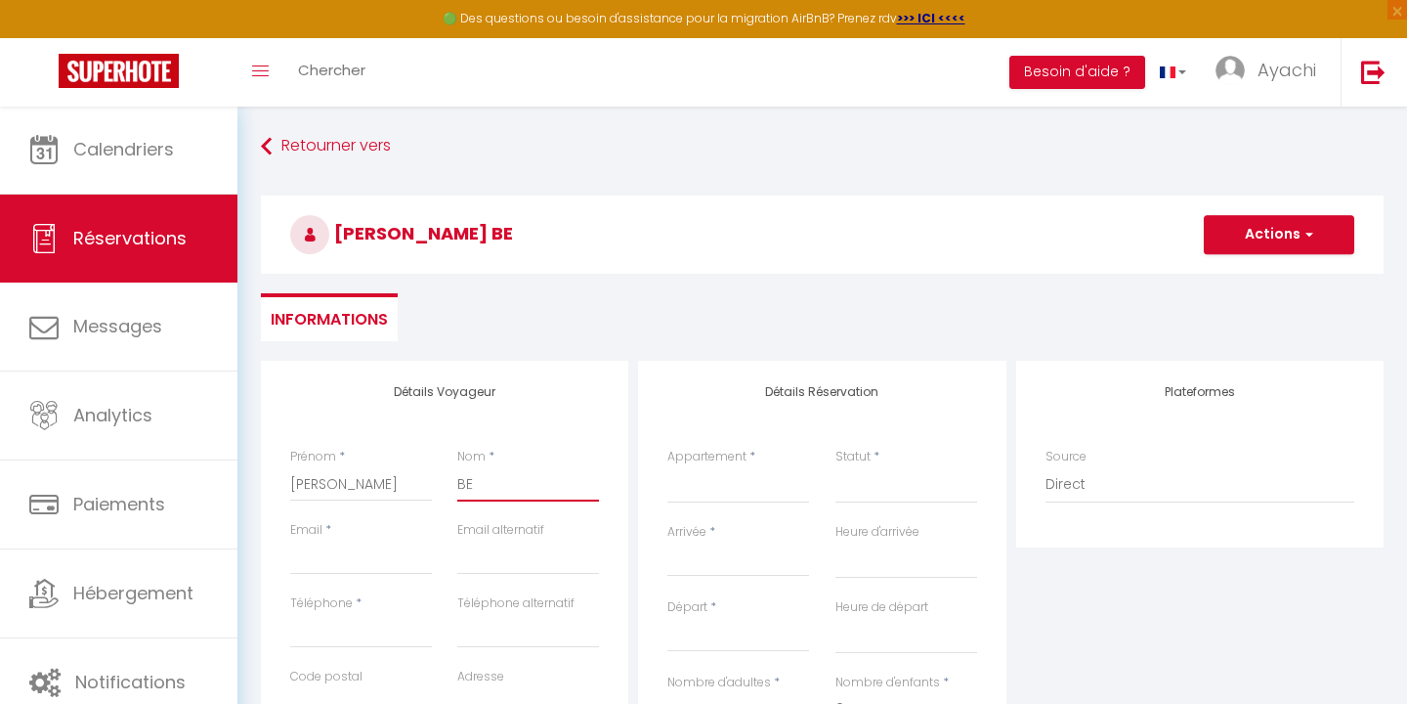
type input "BES"
select select
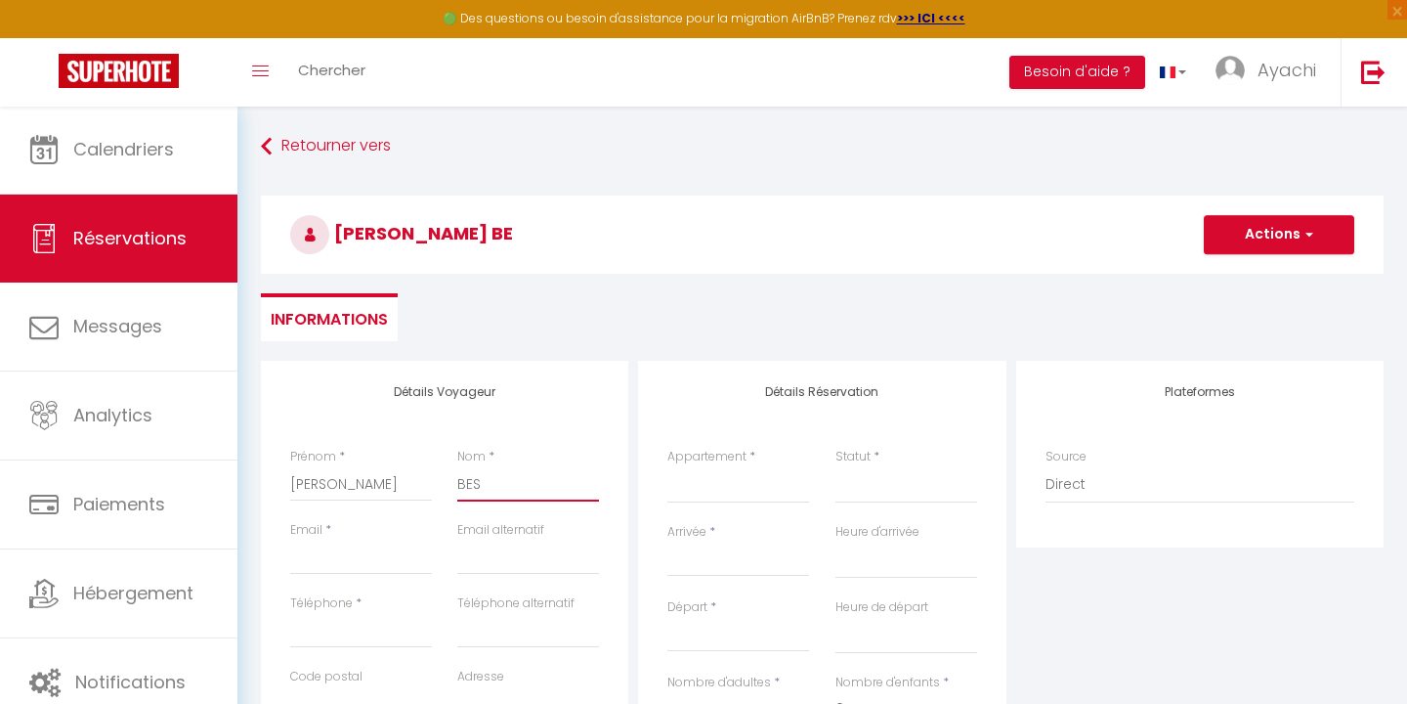
select select
checkbox input "false"
type input "BESS"
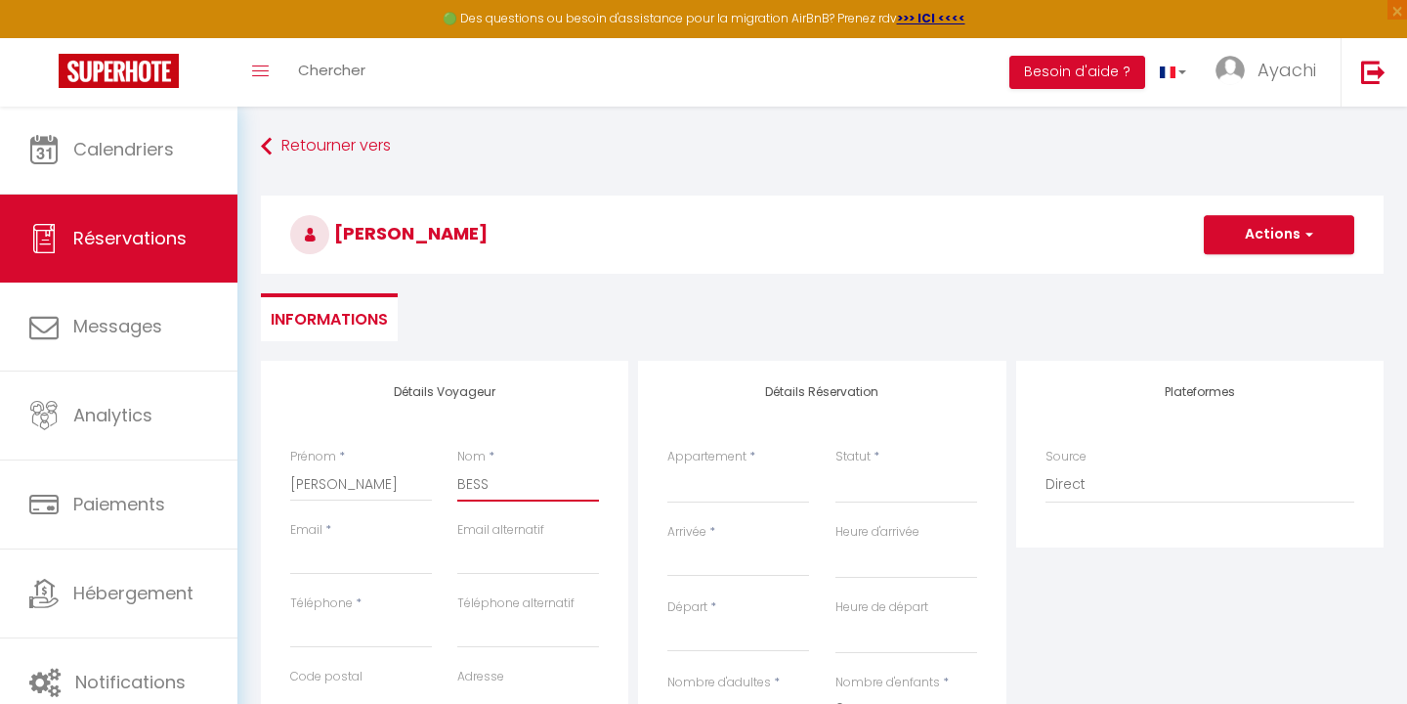
select select
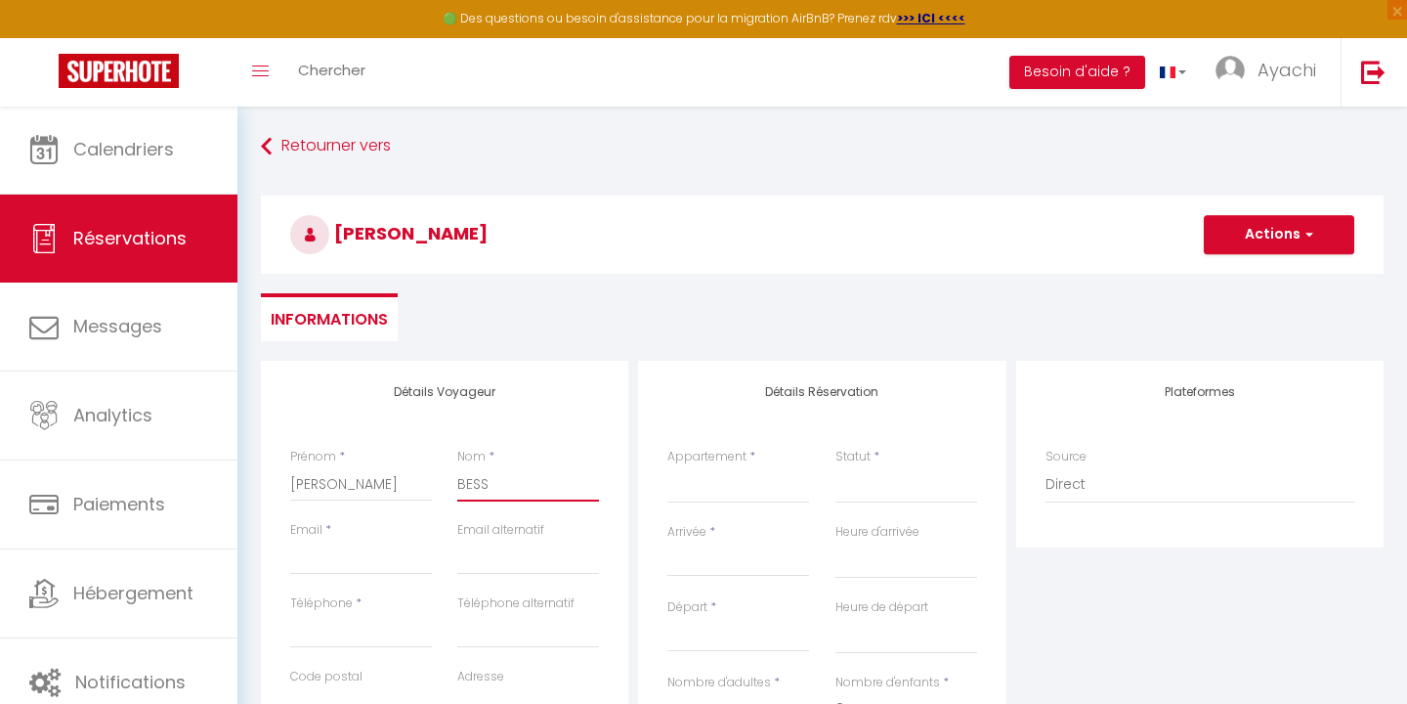
select select
checkbox input "false"
type input "BESSE"
select select
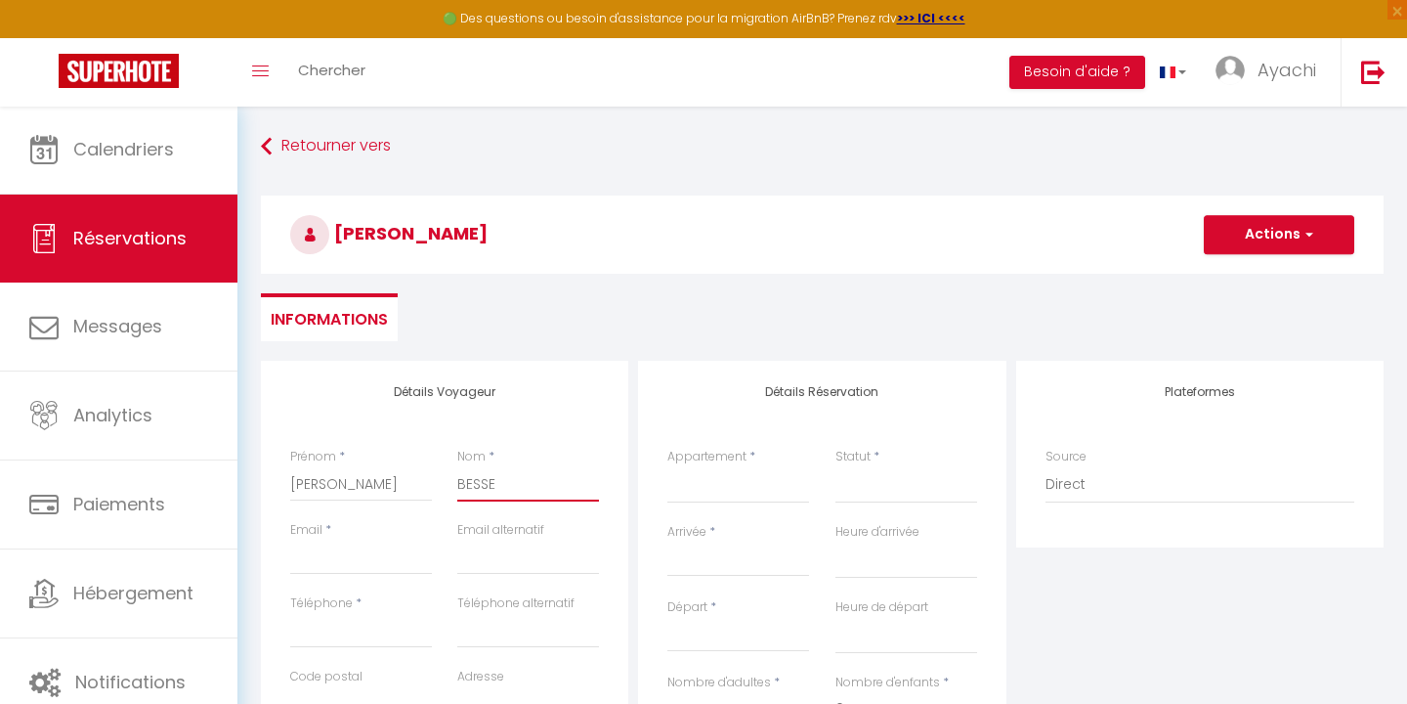
select select
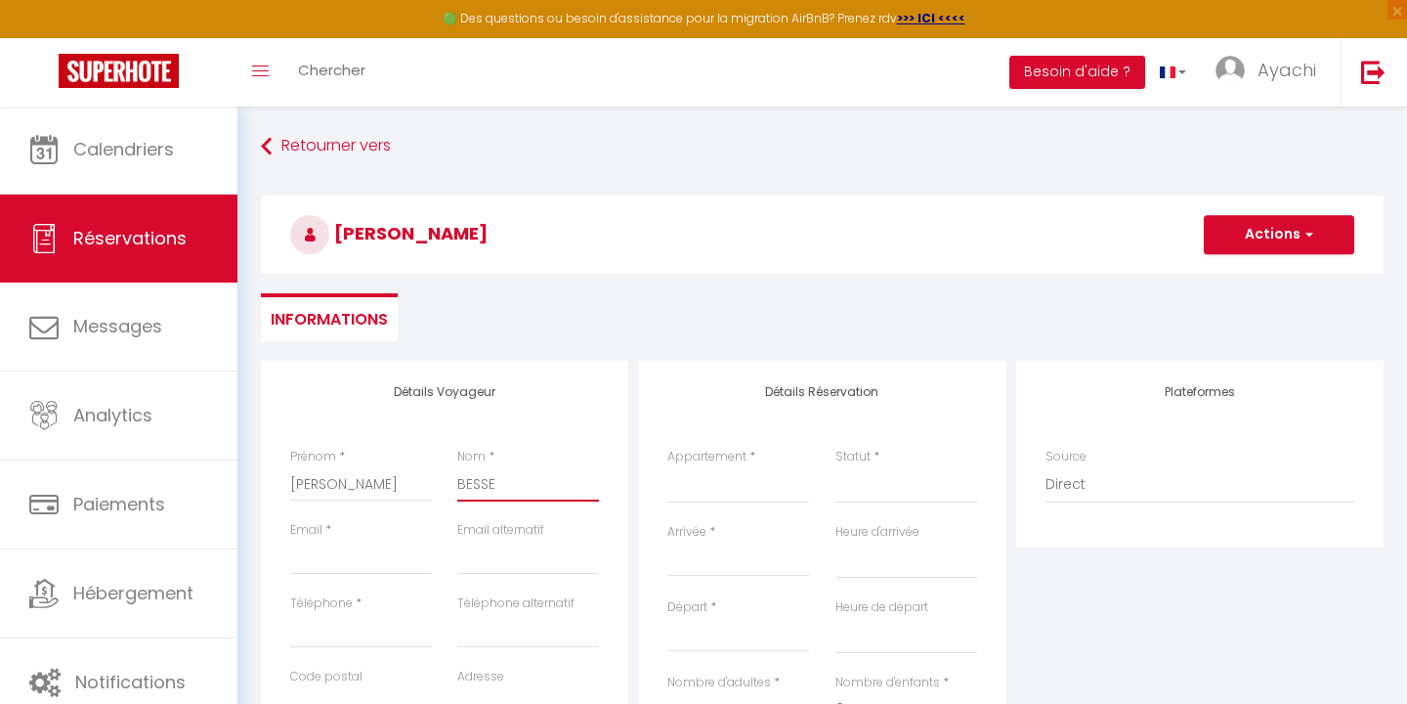
select select
checkbox input "false"
type input "BESSET"
select select
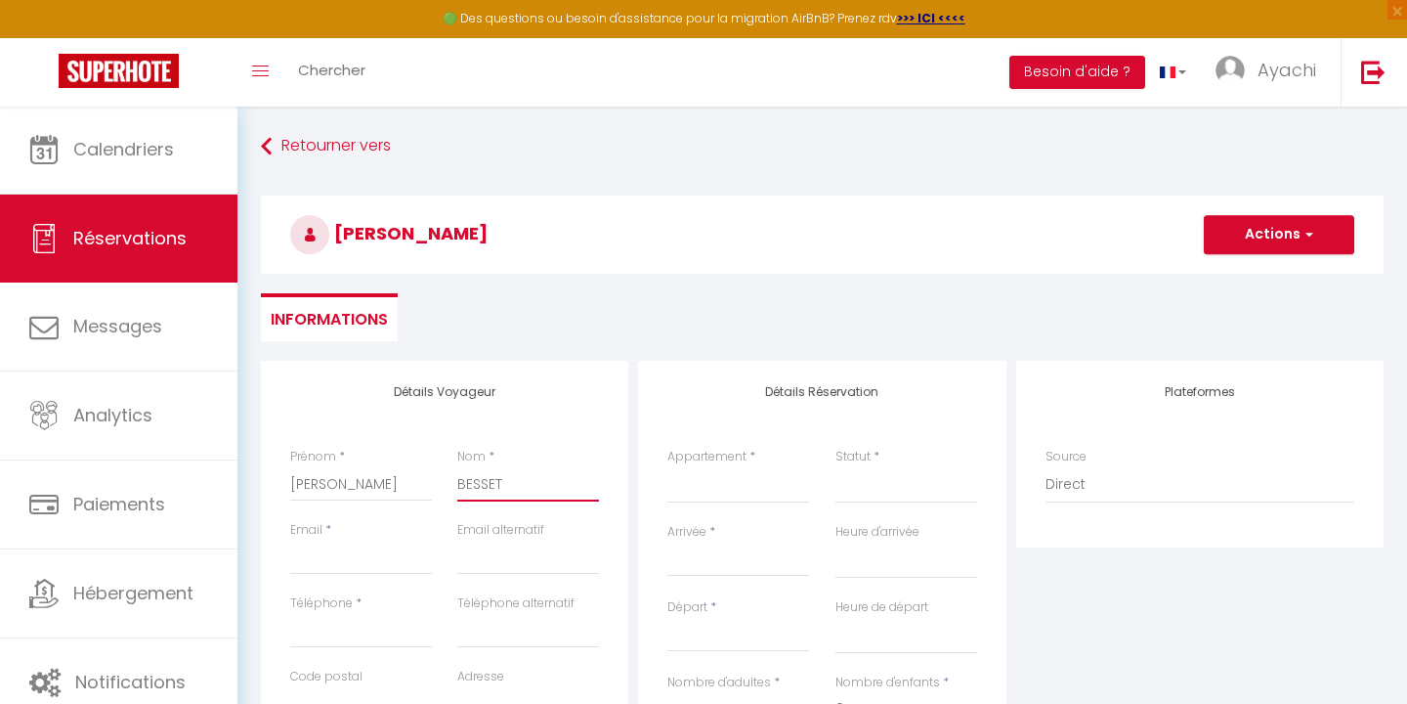
select select
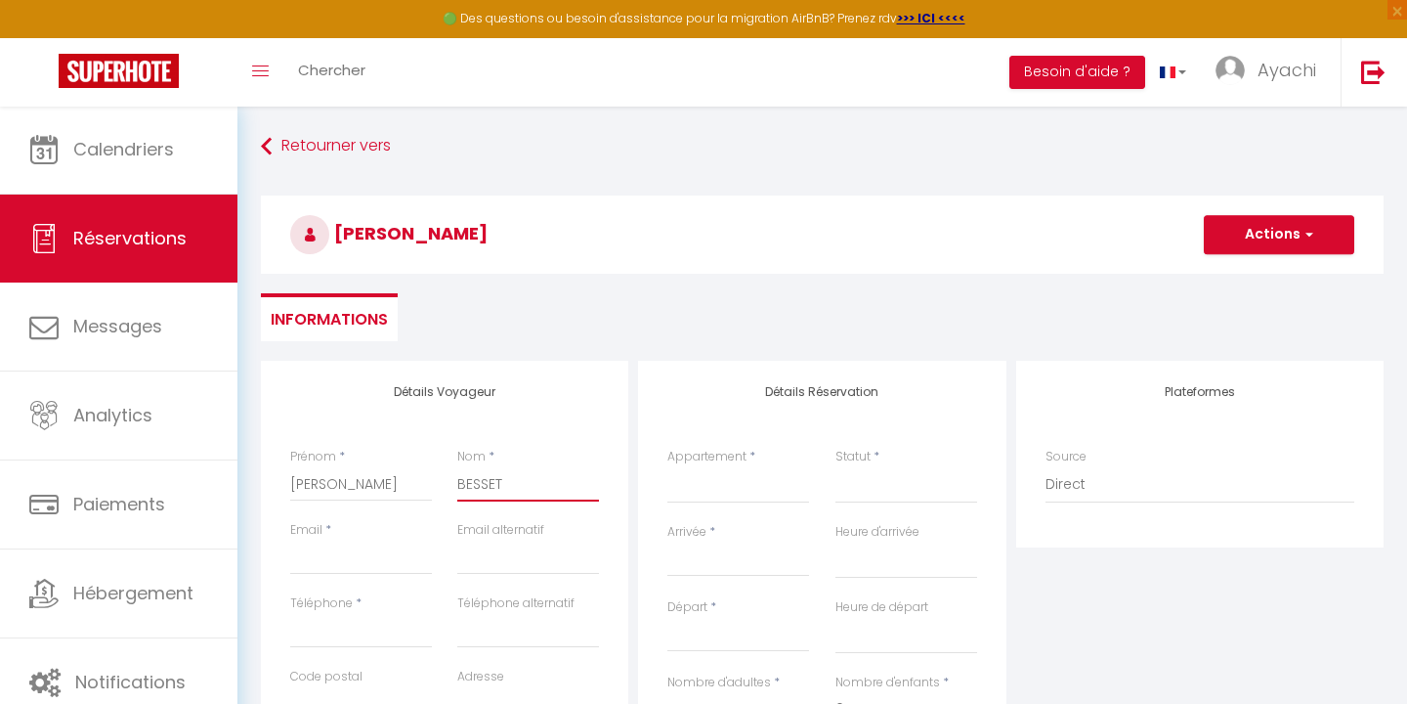
checkbox input "false"
type input "BESSET"
click at [336, 556] on input "Email client" at bounding box center [361, 556] width 142 height 35
paste input "[EMAIL_ADDRESS][DOMAIN_NAME]"
type input "[EMAIL_ADDRESS][DOMAIN_NAME]"
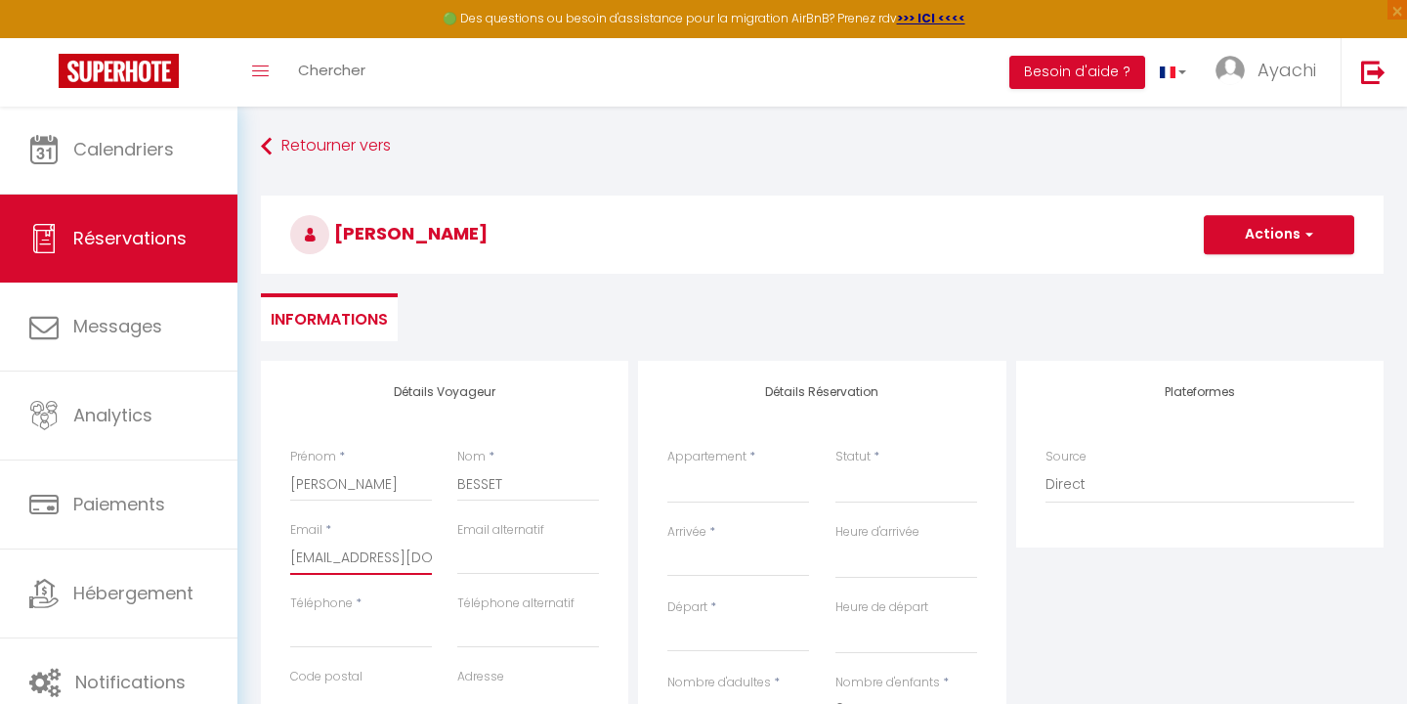
select select
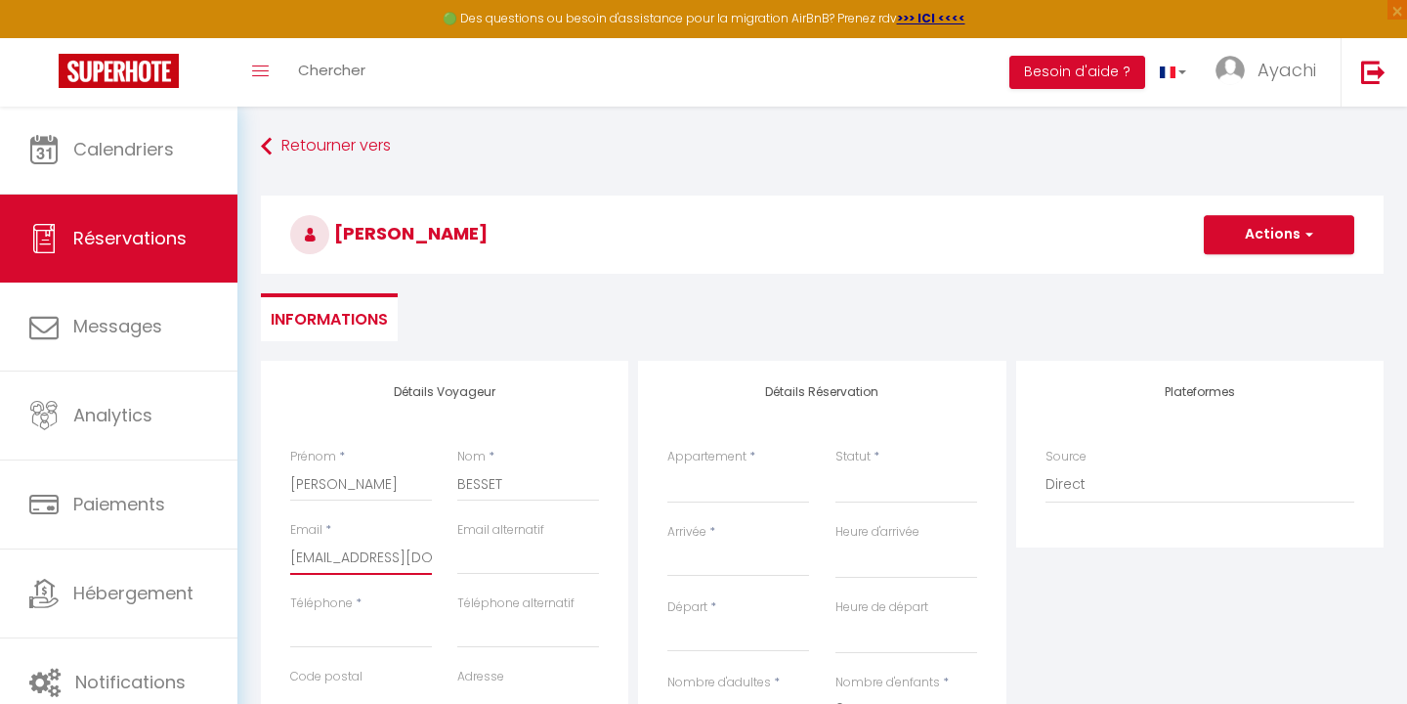
select select
checkbox input "false"
type input "[EMAIL_ADDRESS][DOMAIN_NAME]"
click at [311, 625] on input "Téléphone" at bounding box center [361, 630] width 142 height 35
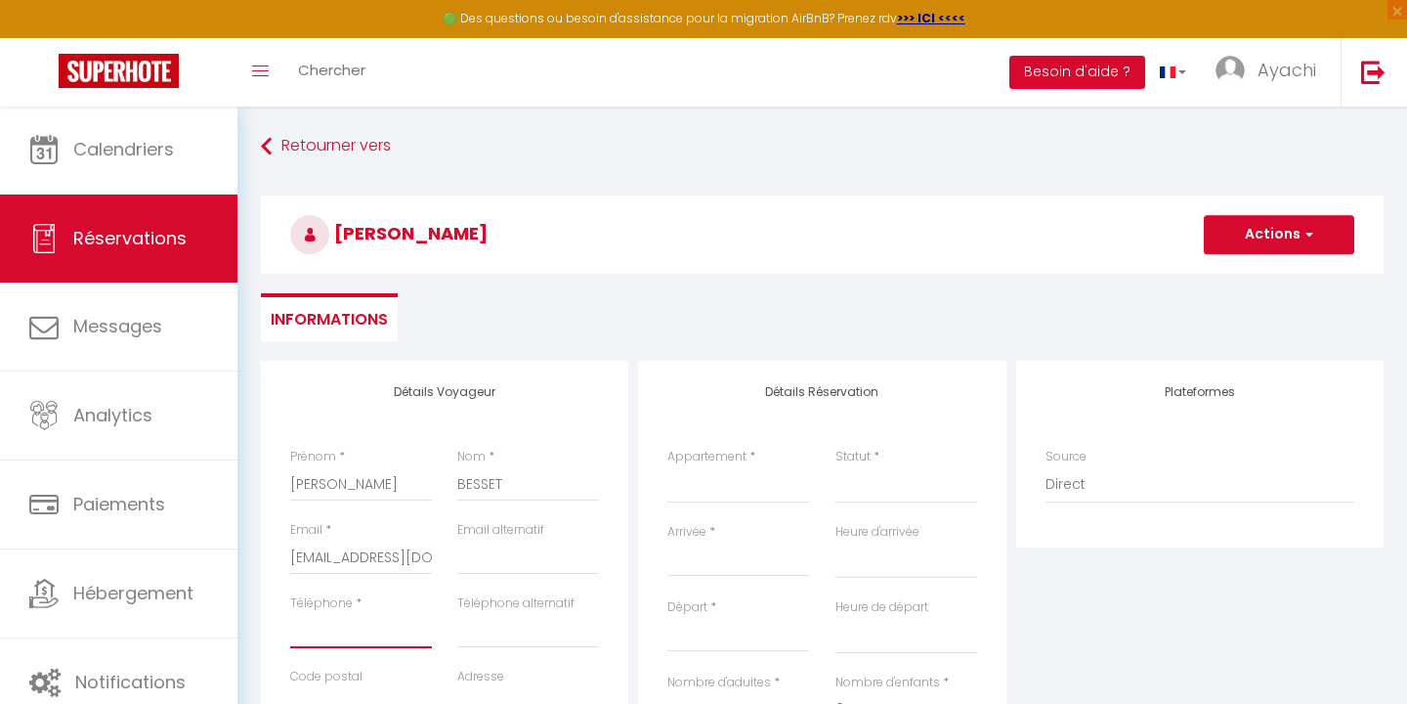
paste input "07 49 97 17 14"
type input "07 49 97 17 14"
select select
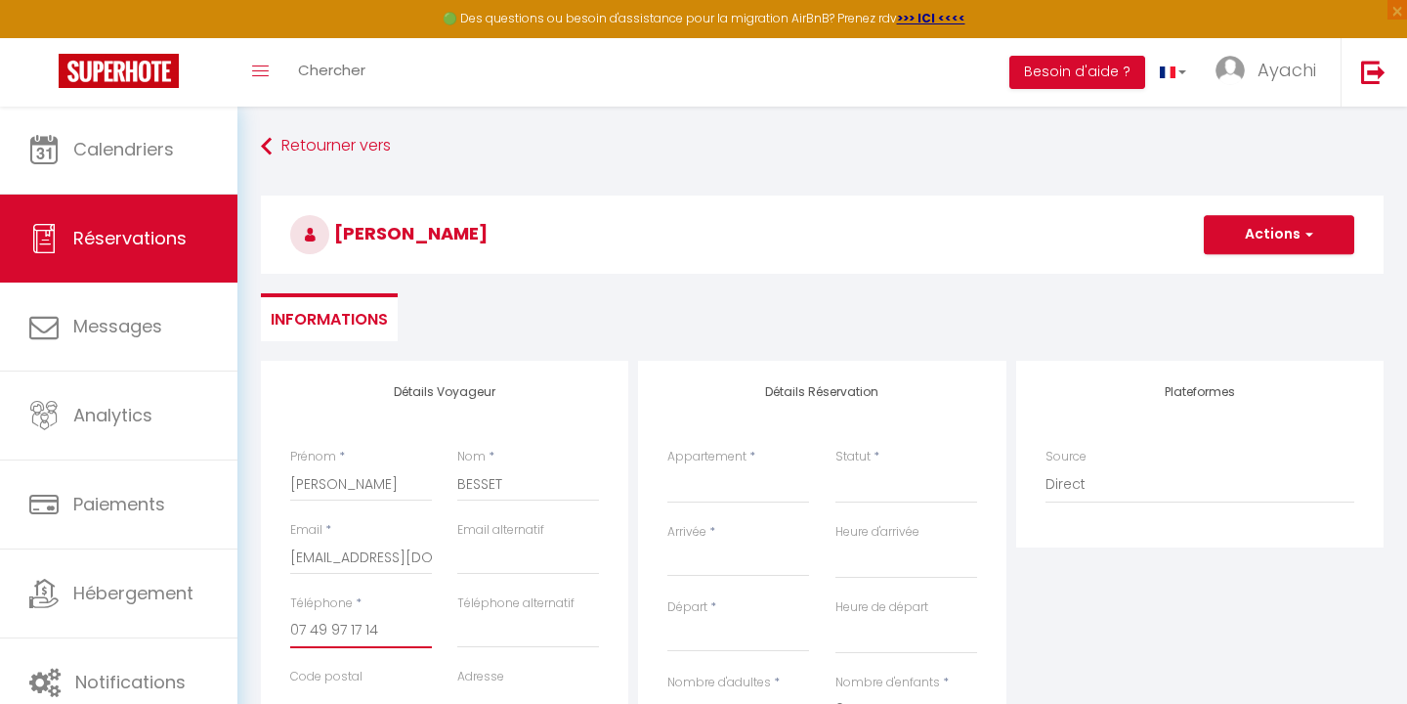
select select
checkbox input "false"
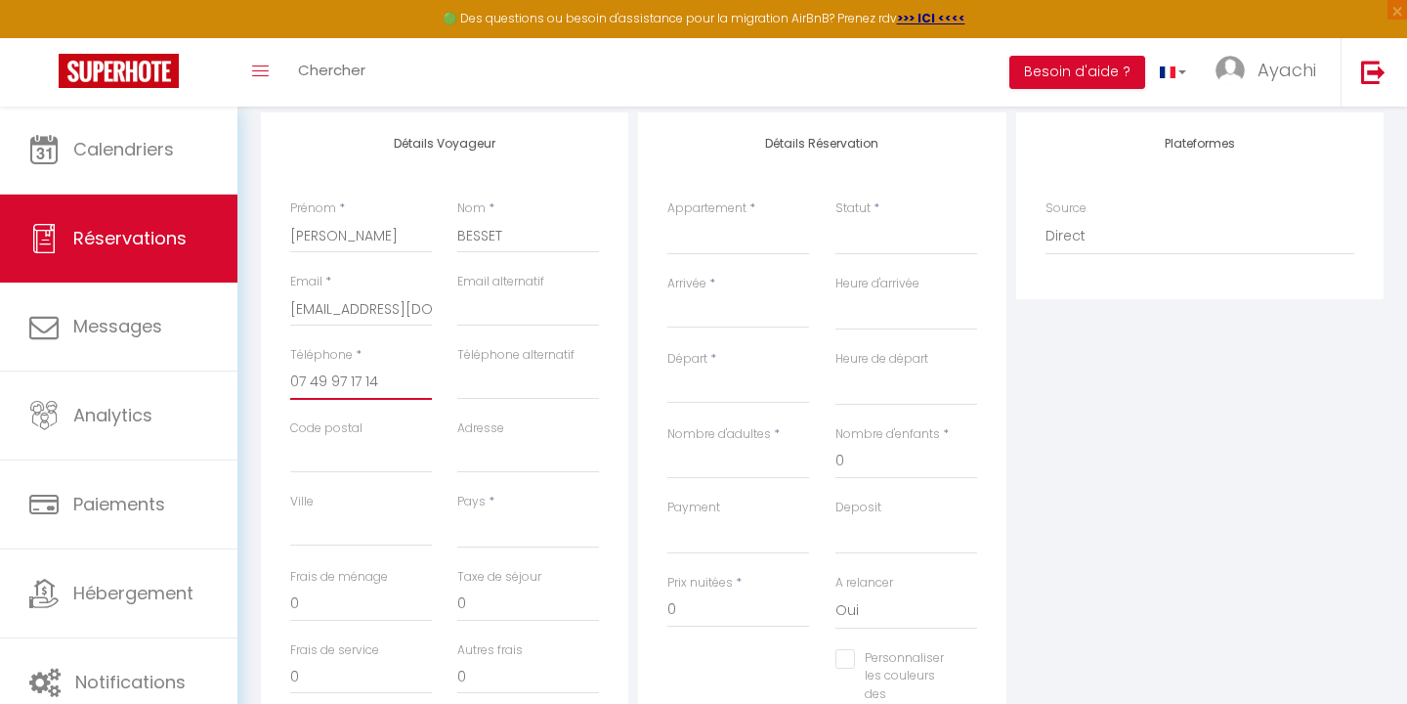
scroll to position [260, 0]
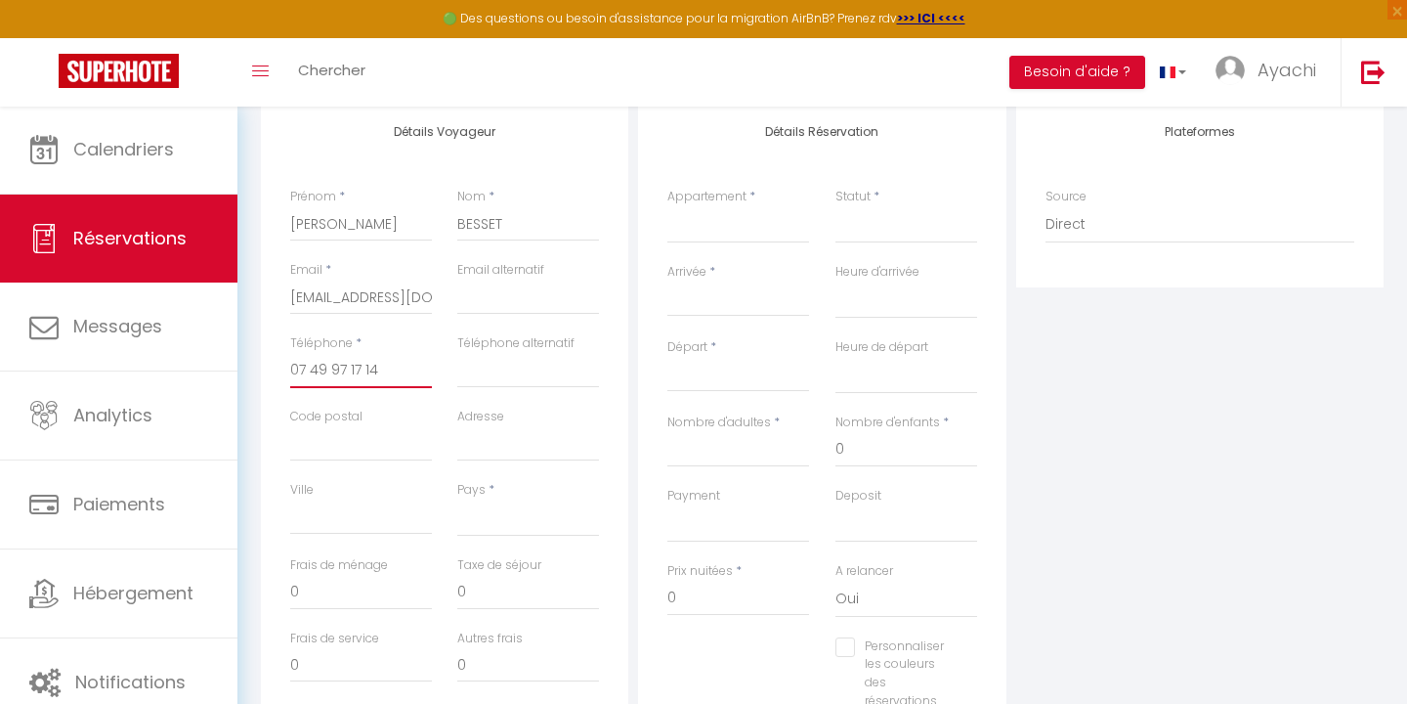
type input "07 49 97 17 14"
select select "FR"
select select
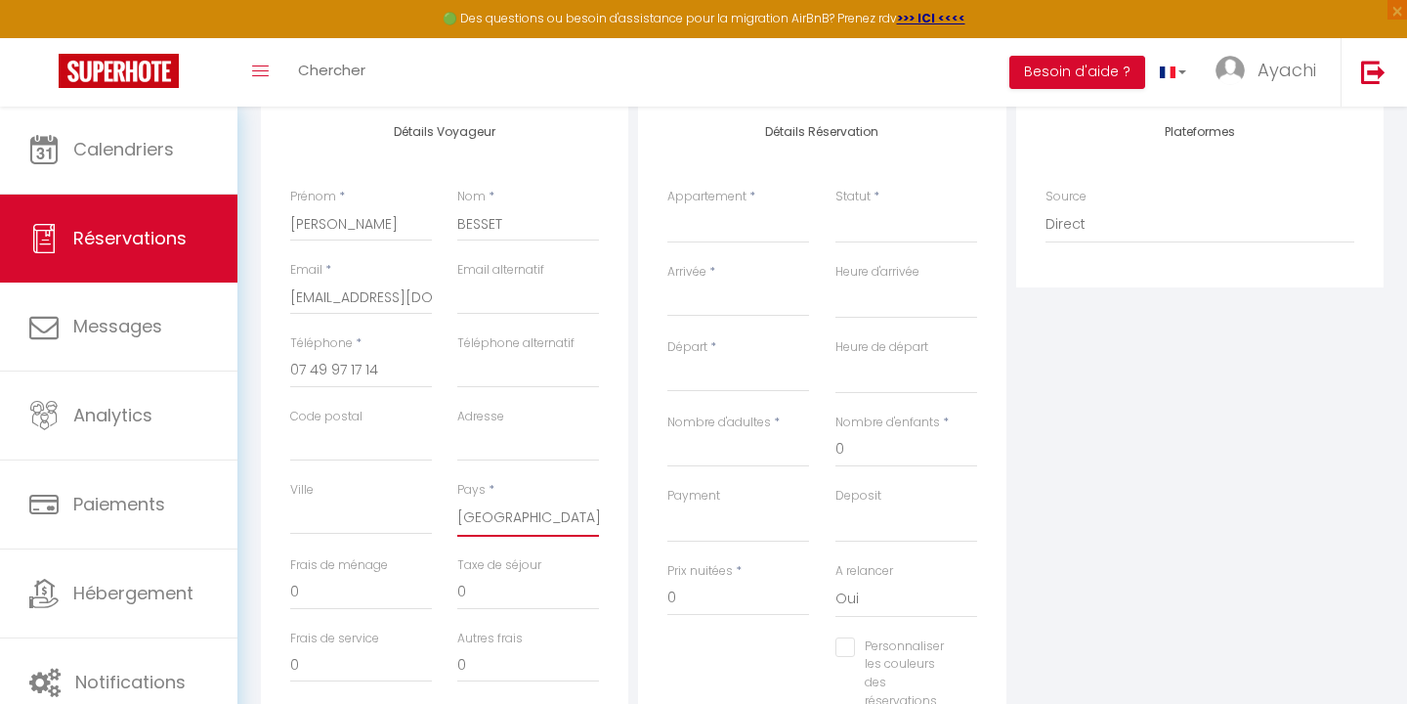
select select
checkbox input "false"
select select "57969"
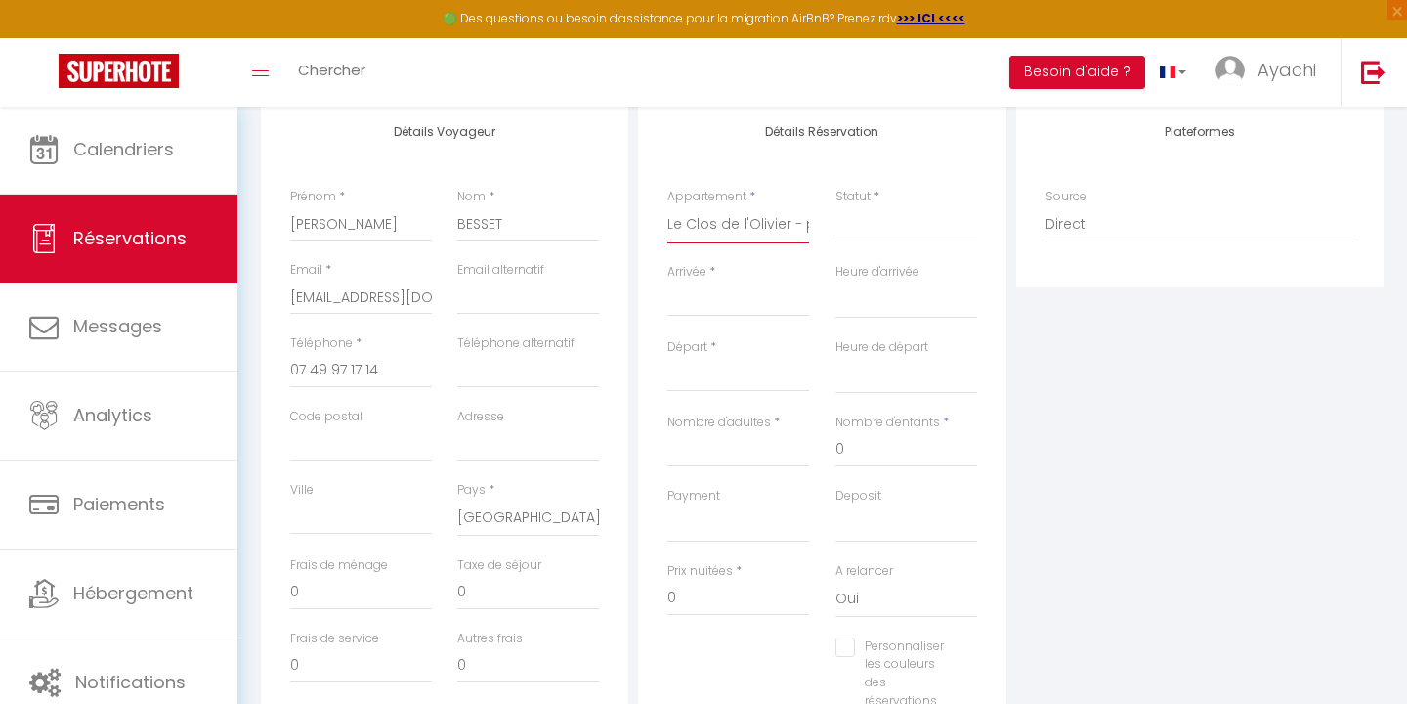
select select
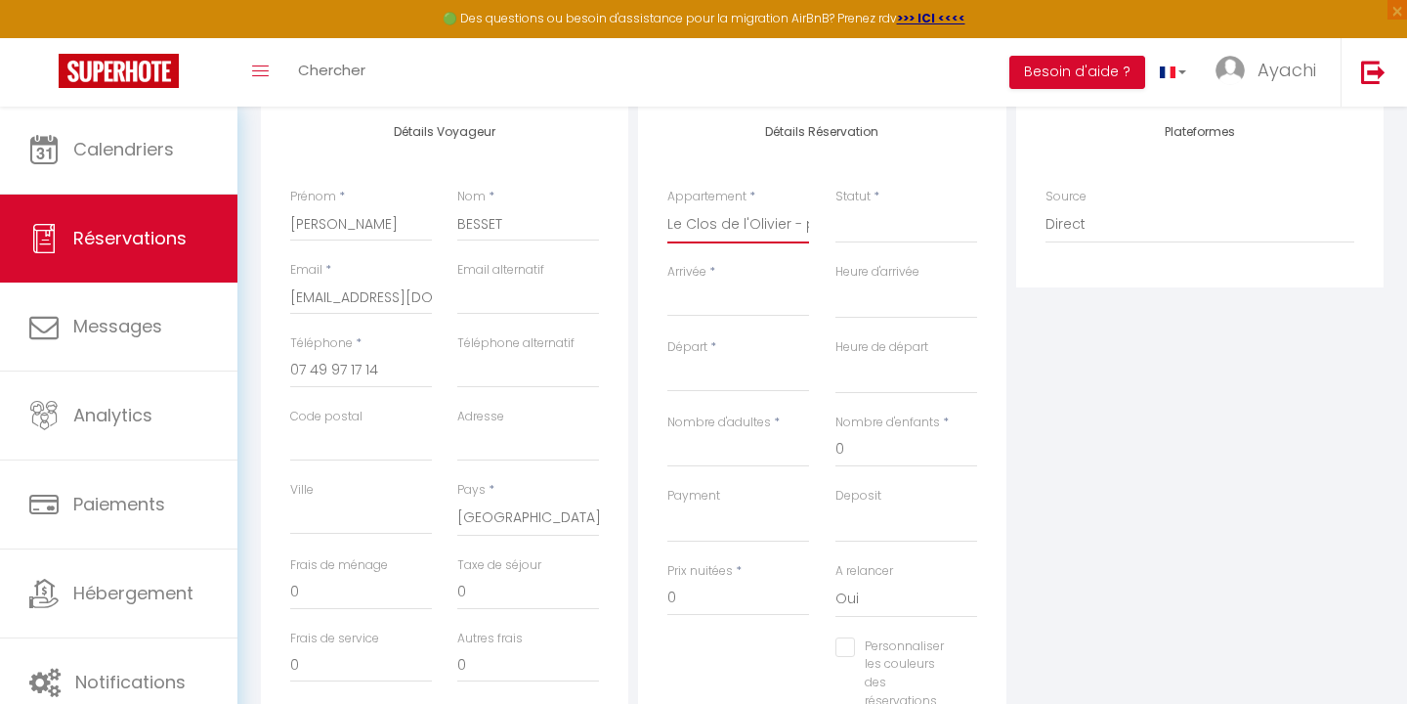
checkbox input "false"
select select
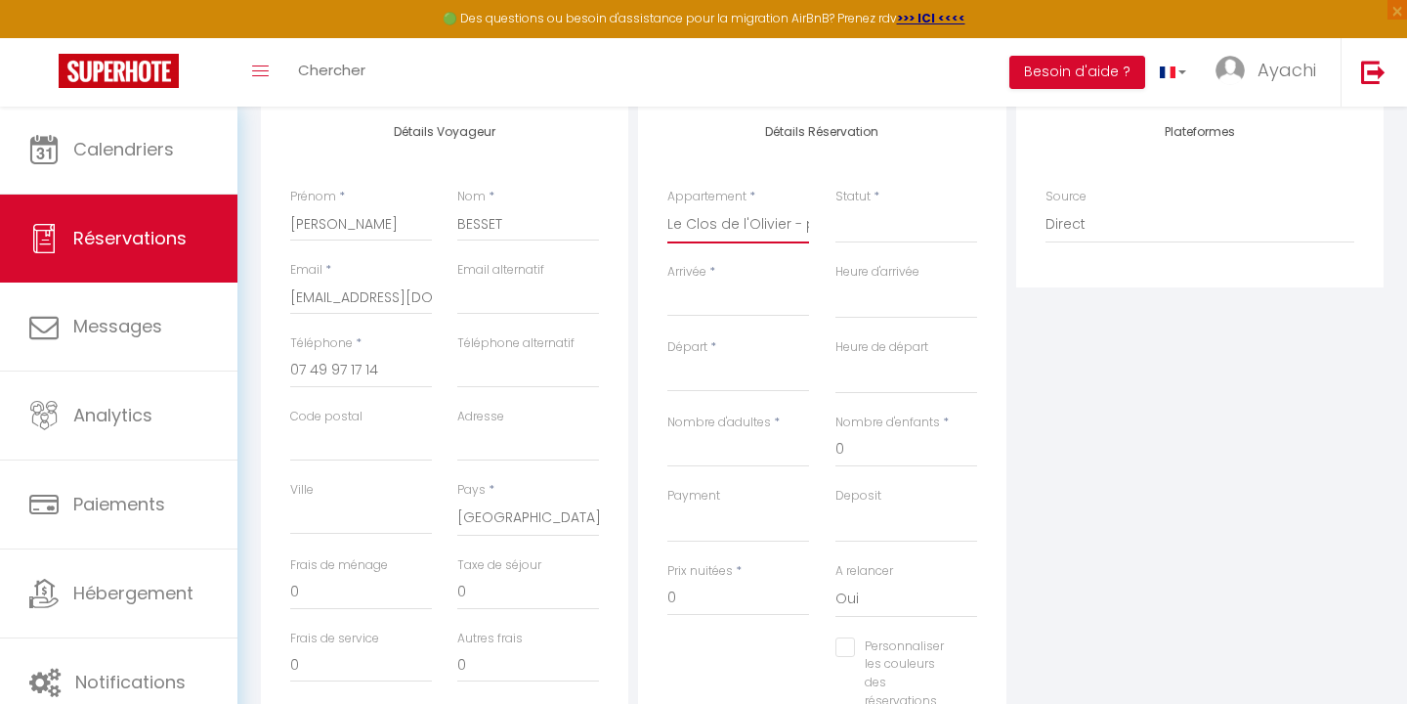
select select
checkbox input "false"
click at [882, 232] on select "Confirmé Non Confirmé [PERSON_NAME] par le voyageur No Show Request" at bounding box center [907, 224] width 142 height 37
select select "1"
select select
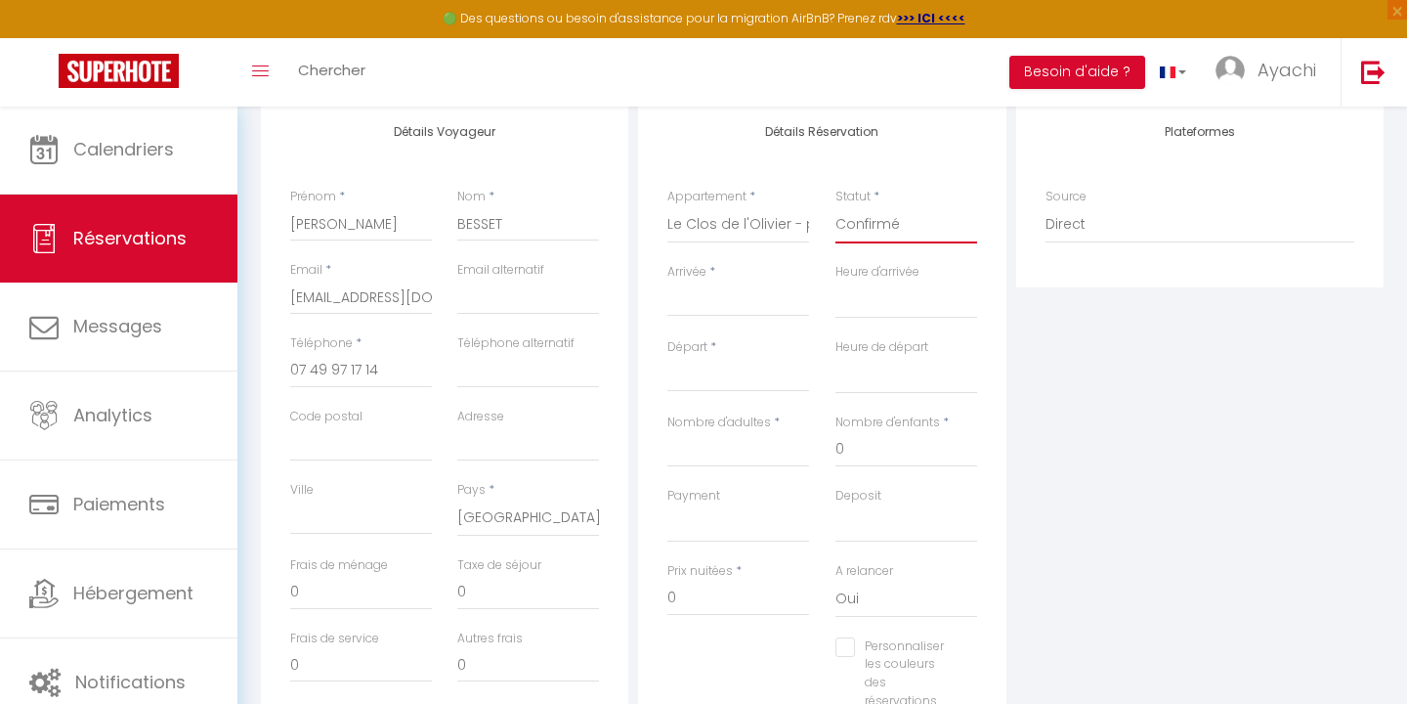
select select
checkbox input "false"
click at [728, 314] on input "Arrivée" at bounding box center [738, 300] width 142 height 25
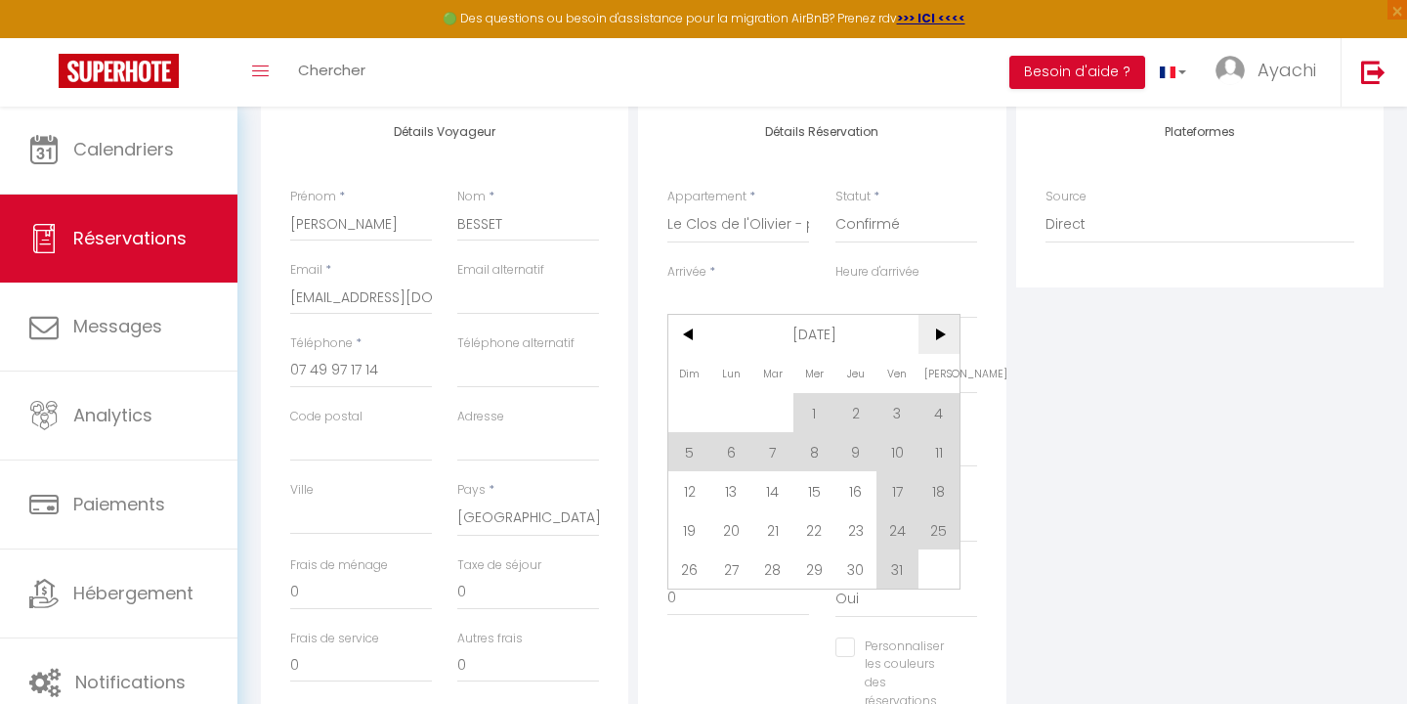
click at [940, 332] on span ">" at bounding box center [940, 334] width 42 height 39
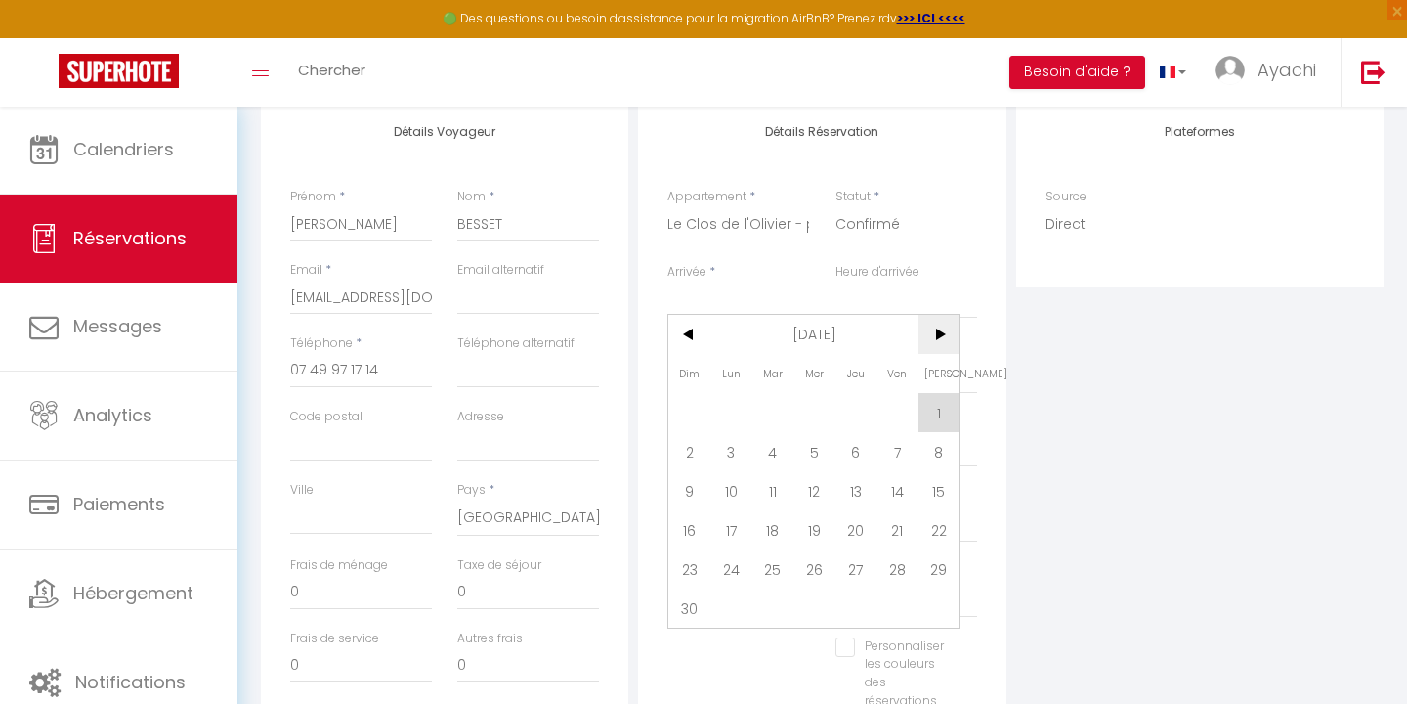
click at [940, 332] on span ">" at bounding box center [940, 334] width 42 height 39
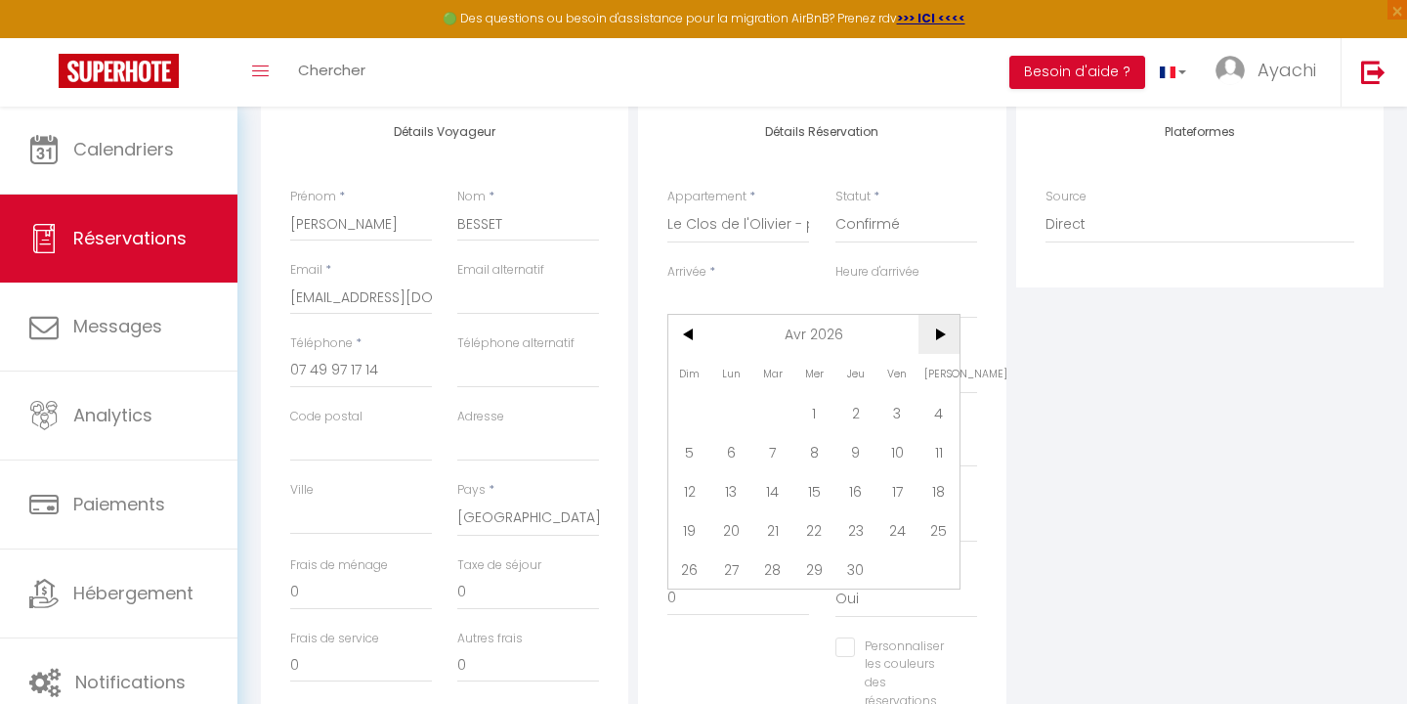
click at [940, 332] on span ">" at bounding box center [940, 334] width 42 height 39
click at [680, 335] on span "<" at bounding box center [689, 334] width 42 height 39
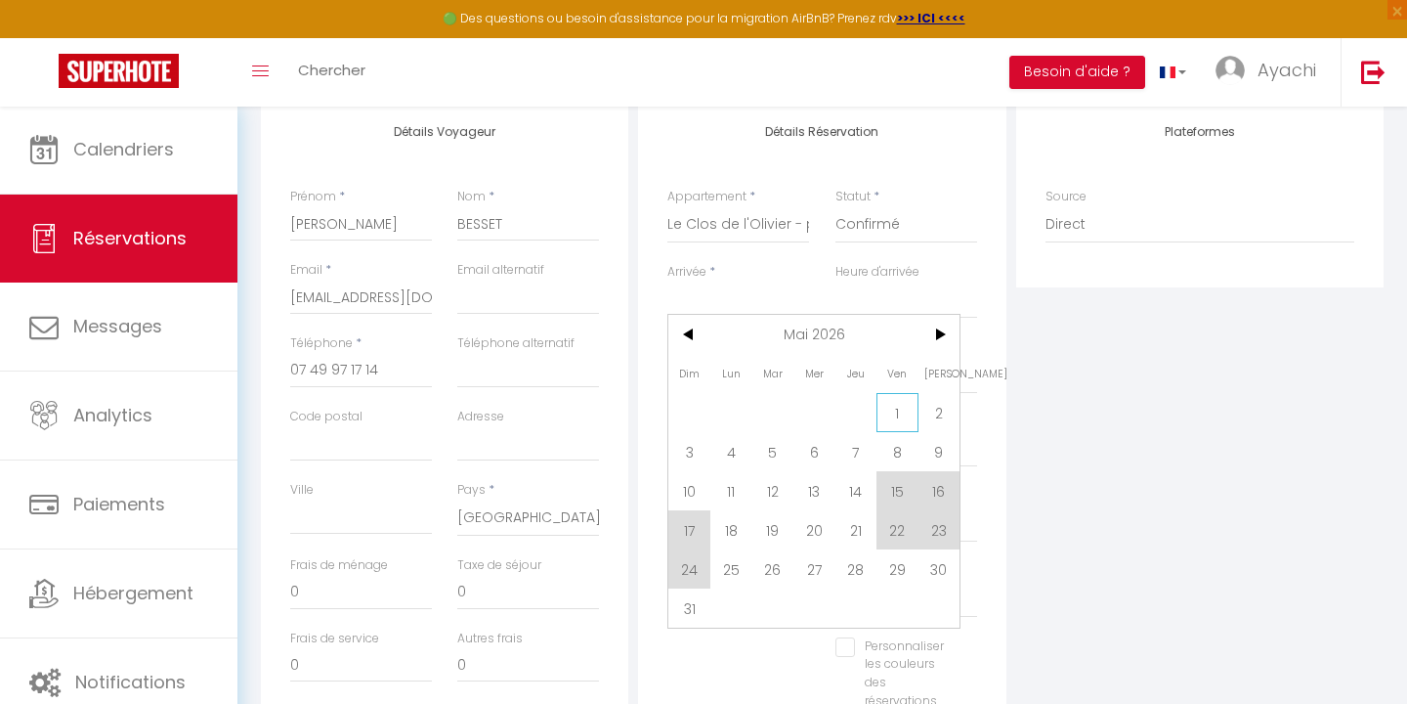
click at [898, 412] on span "1" at bounding box center [898, 412] width 42 height 39
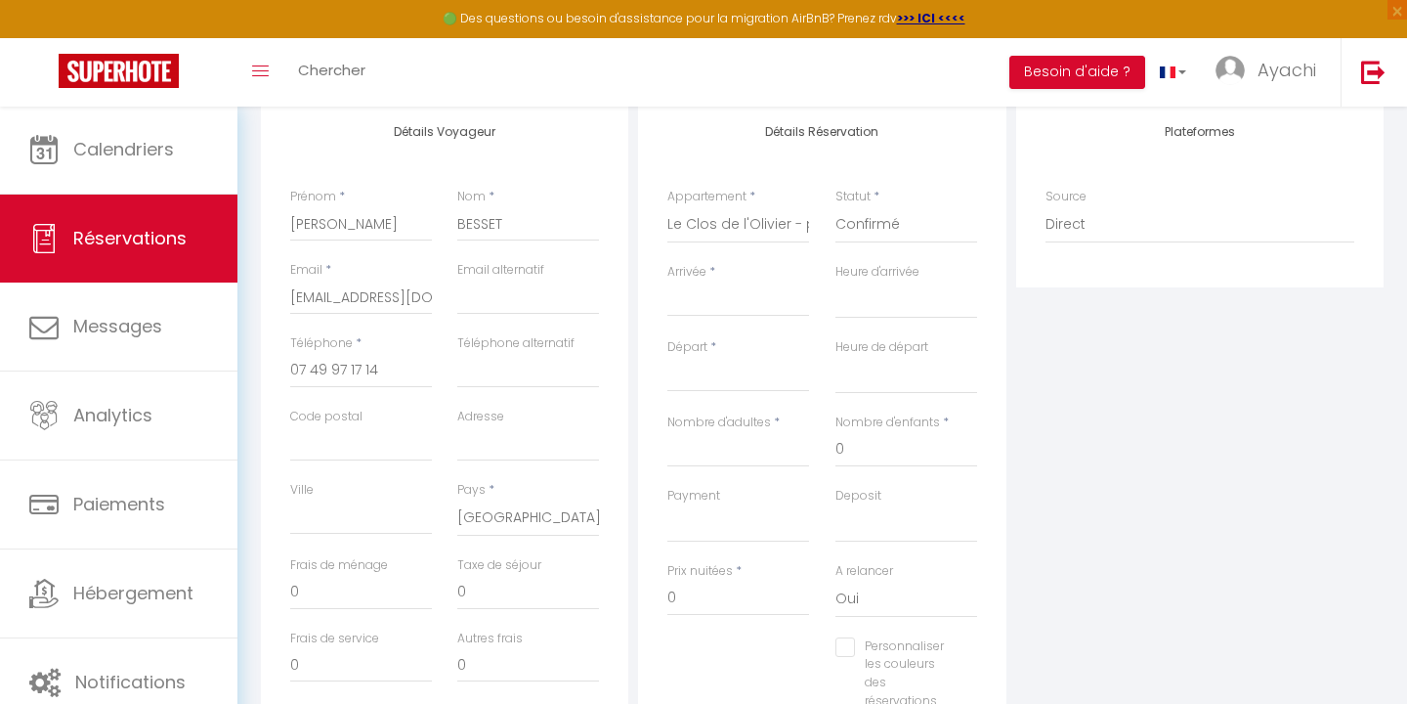
type input "Ven 01 Mai 2026"
select select
type input "[PERSON_NAME] 02 Mai 2026"
select select
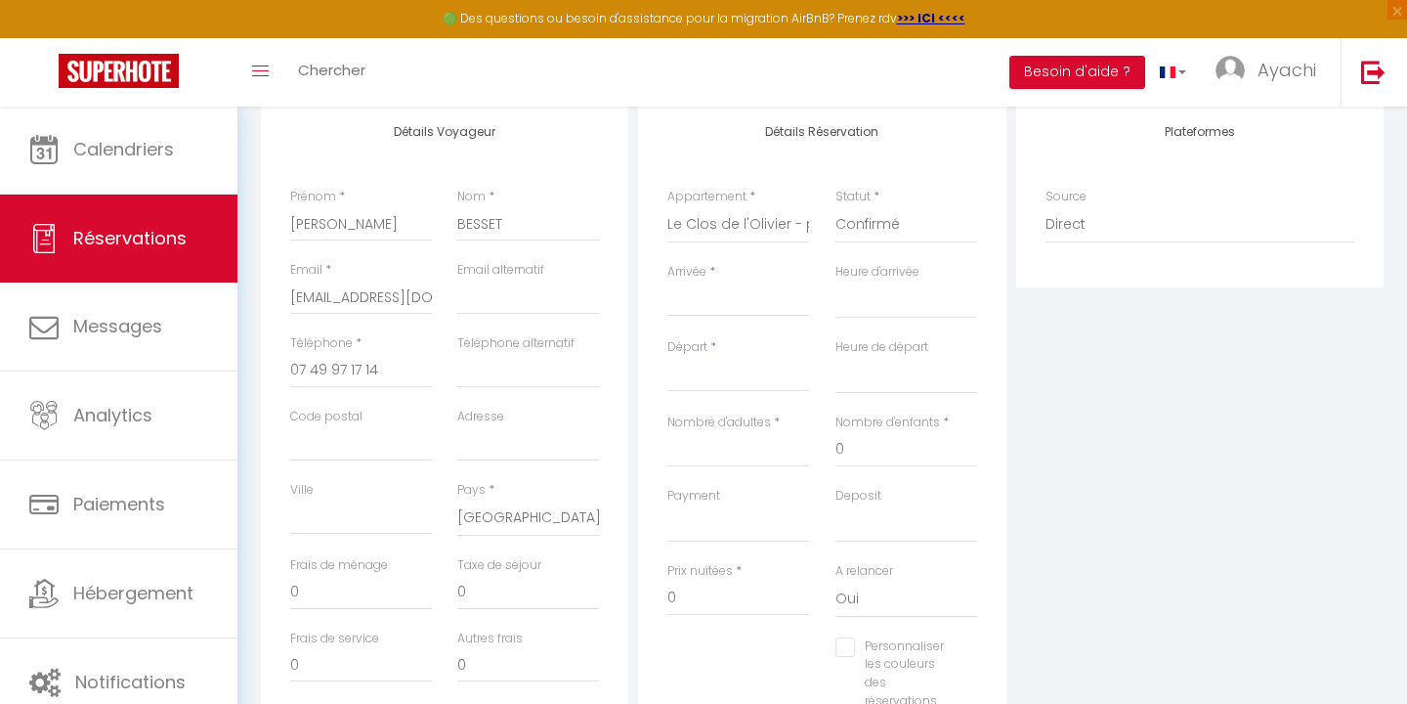
select select
checkbox input "false"
click at [724, 378] on input "[PERSON_NAME] 02 Mai 2026" at bounding box center [738, 376] width 142 height 25
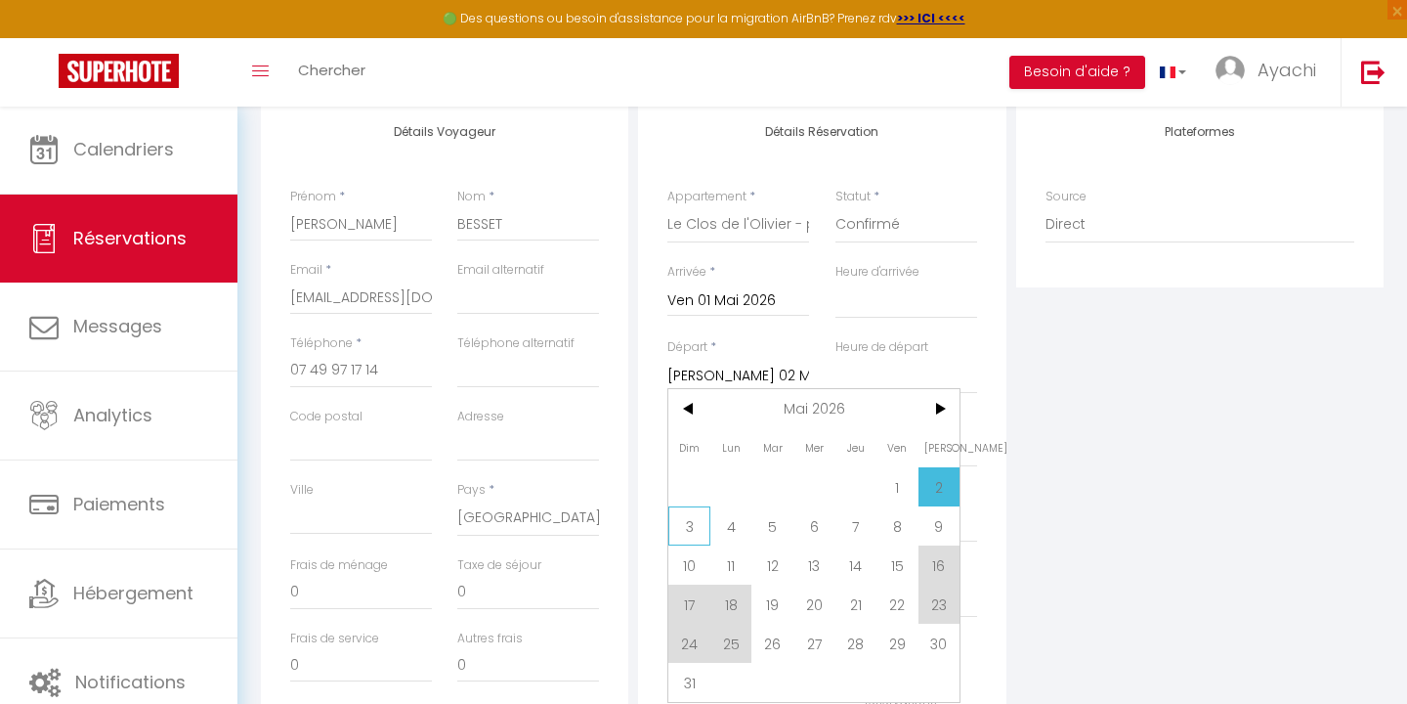
click at [689, 533] on span "3" at bounding box center [689, 525] width 42 height 39
select select
type input "Dim 03 Mai 2026"
select select
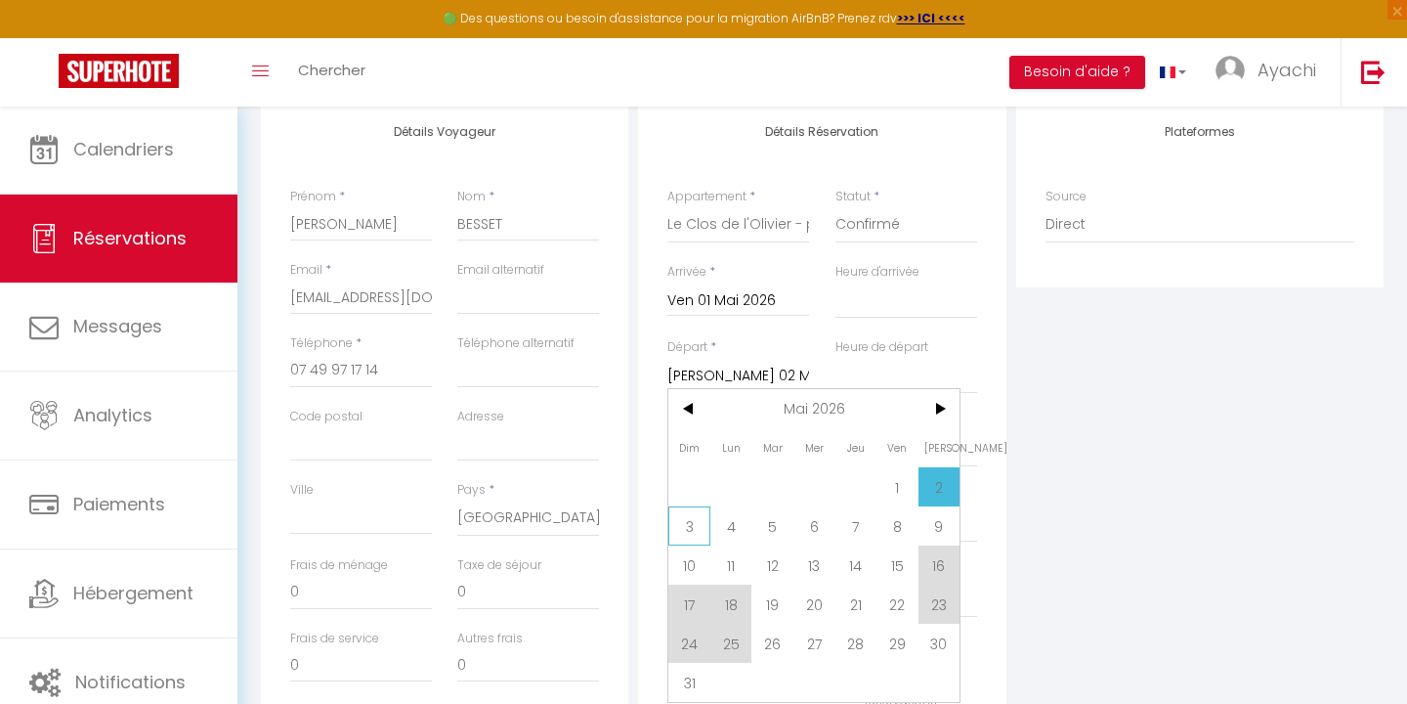
select select
checkbox input "false"
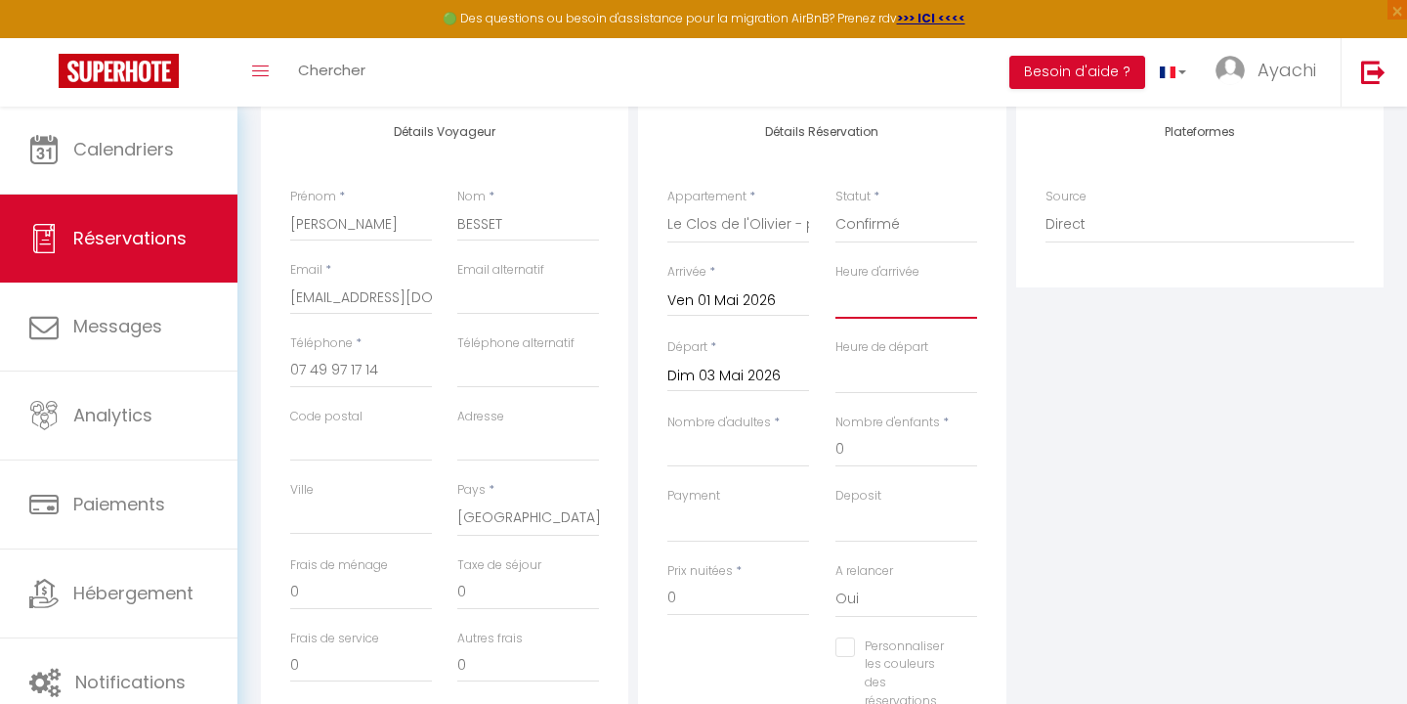
select select "16:00"
select select
checkbox input "false"
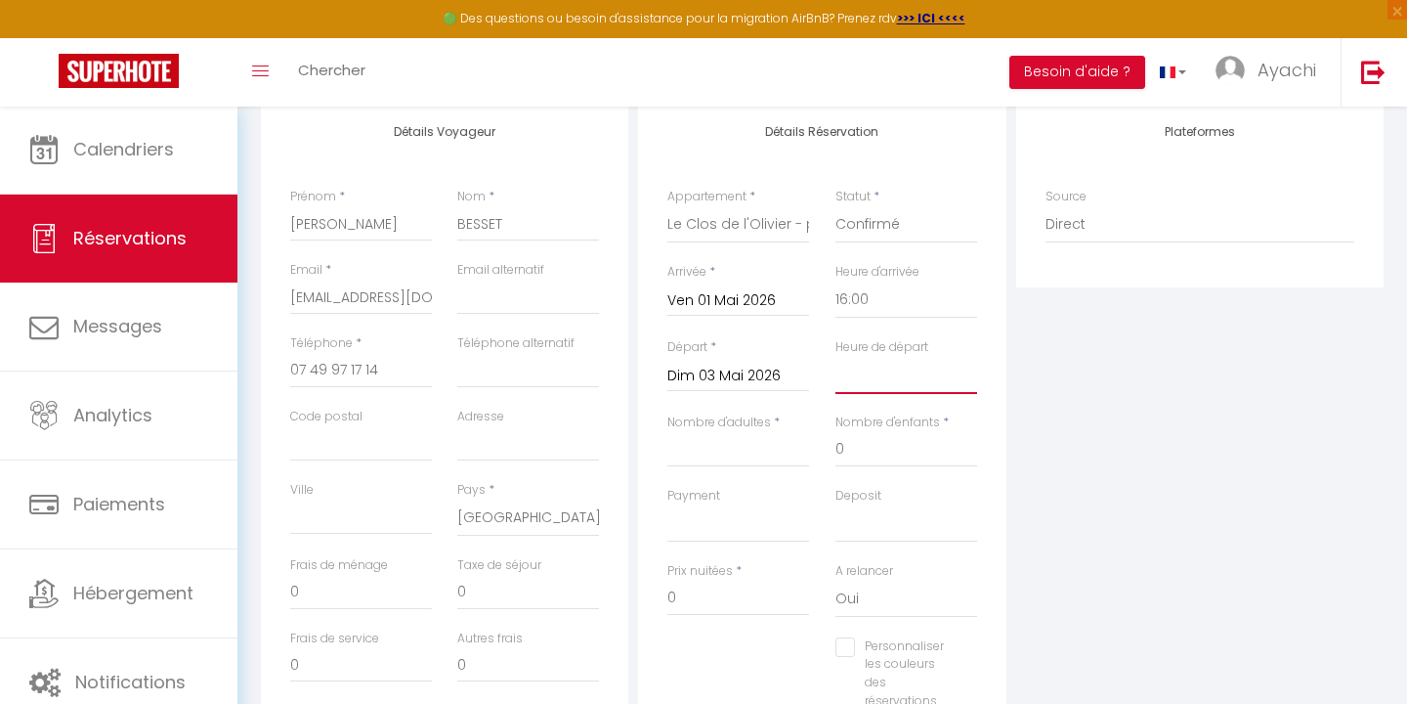
select select "16:00"
click at [1142, 427] on div "Plateformes Source Direct [DOMAIN_NAME] [DOMAIN_NAME] Chalet montagne Expedia G…" at bounding box center [1199, 450] width 377 height 699
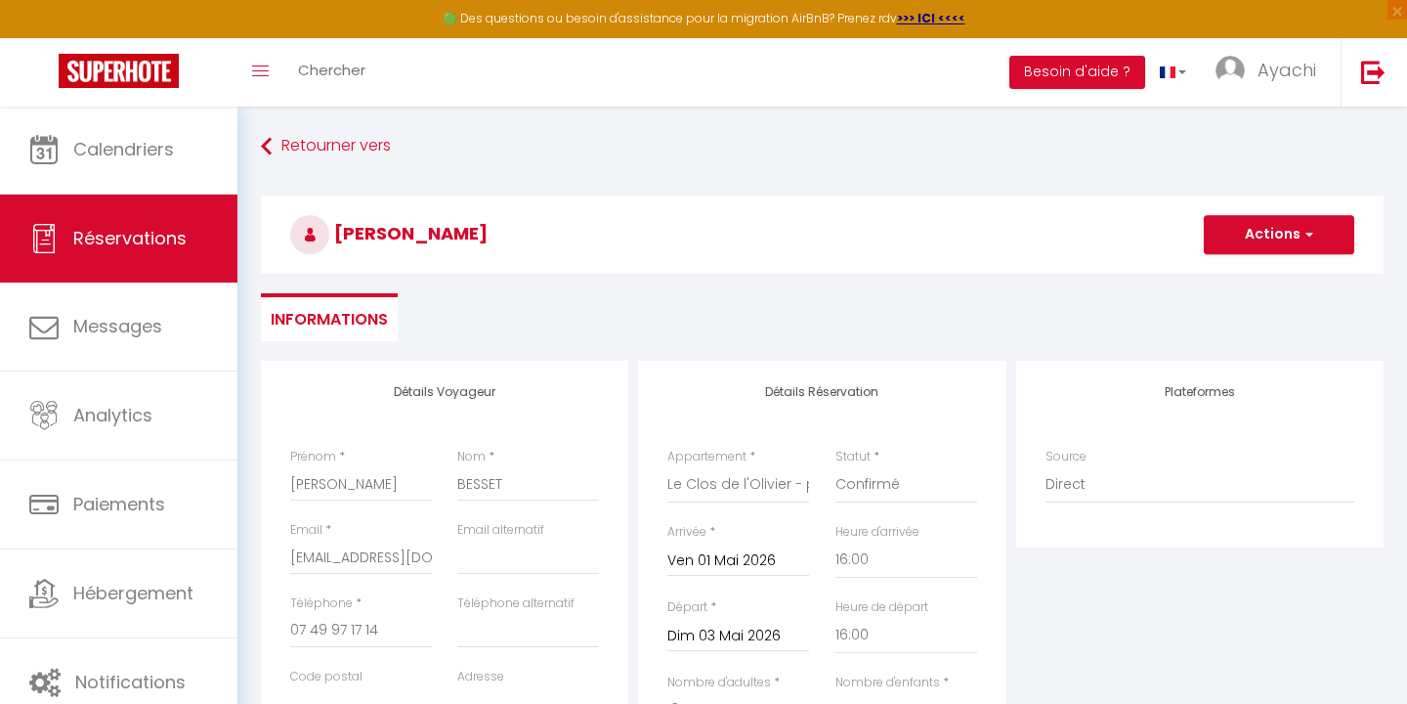
scroll to position [0, 0]
click at [1310, 231] on span "button" at bounding box center [1307, 235] width 12 height 18
click at [1239, 278] on link "Enregistrer" at bounding box center [1260, 277] width 154 height 25
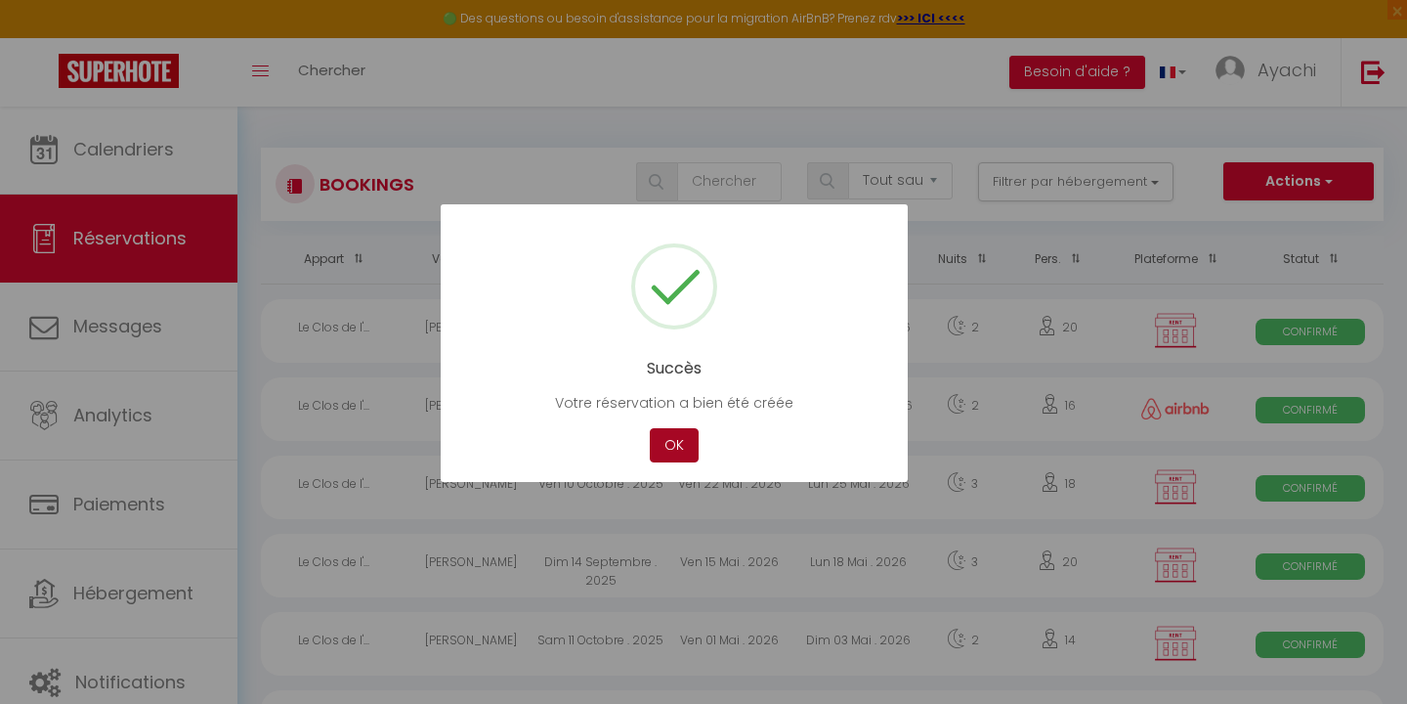
click at [689, 444] on button "OK" at bounding box center [674, 445] width 49 height 34
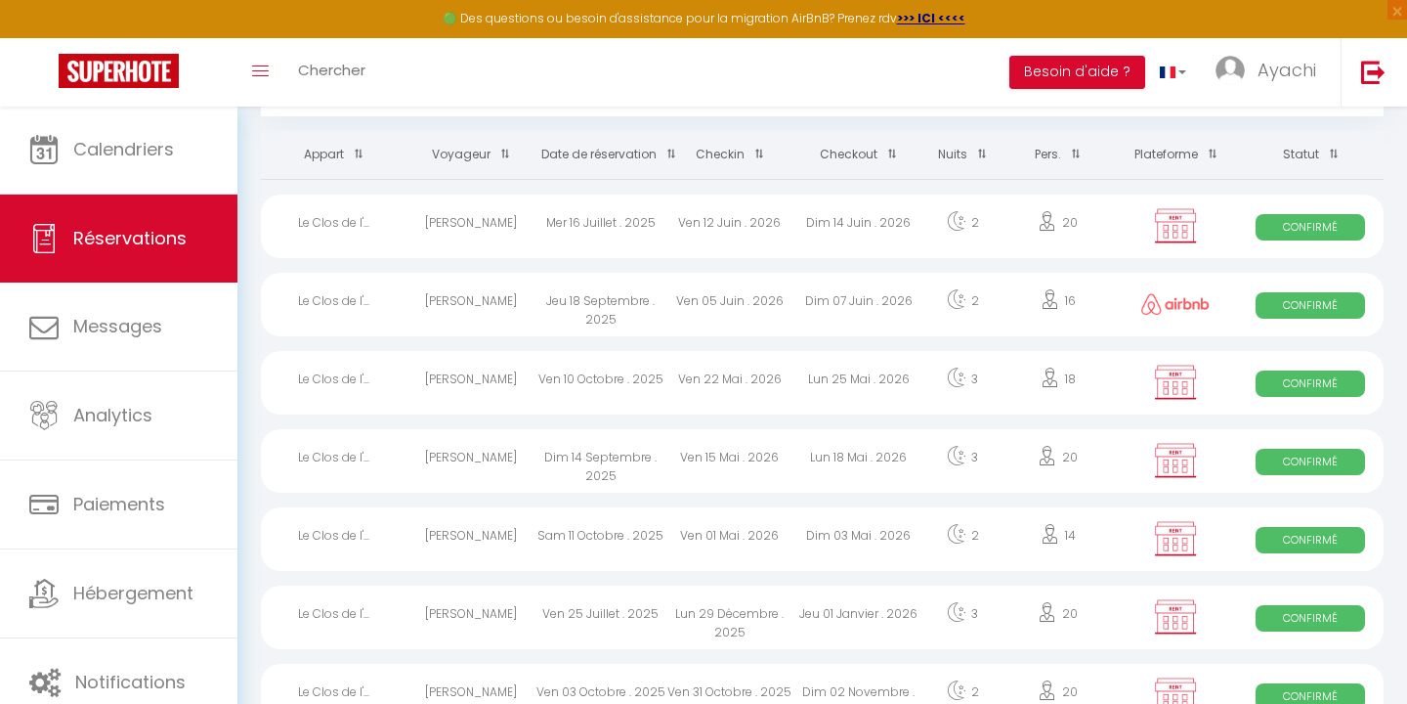
scroll to position [108, 0]
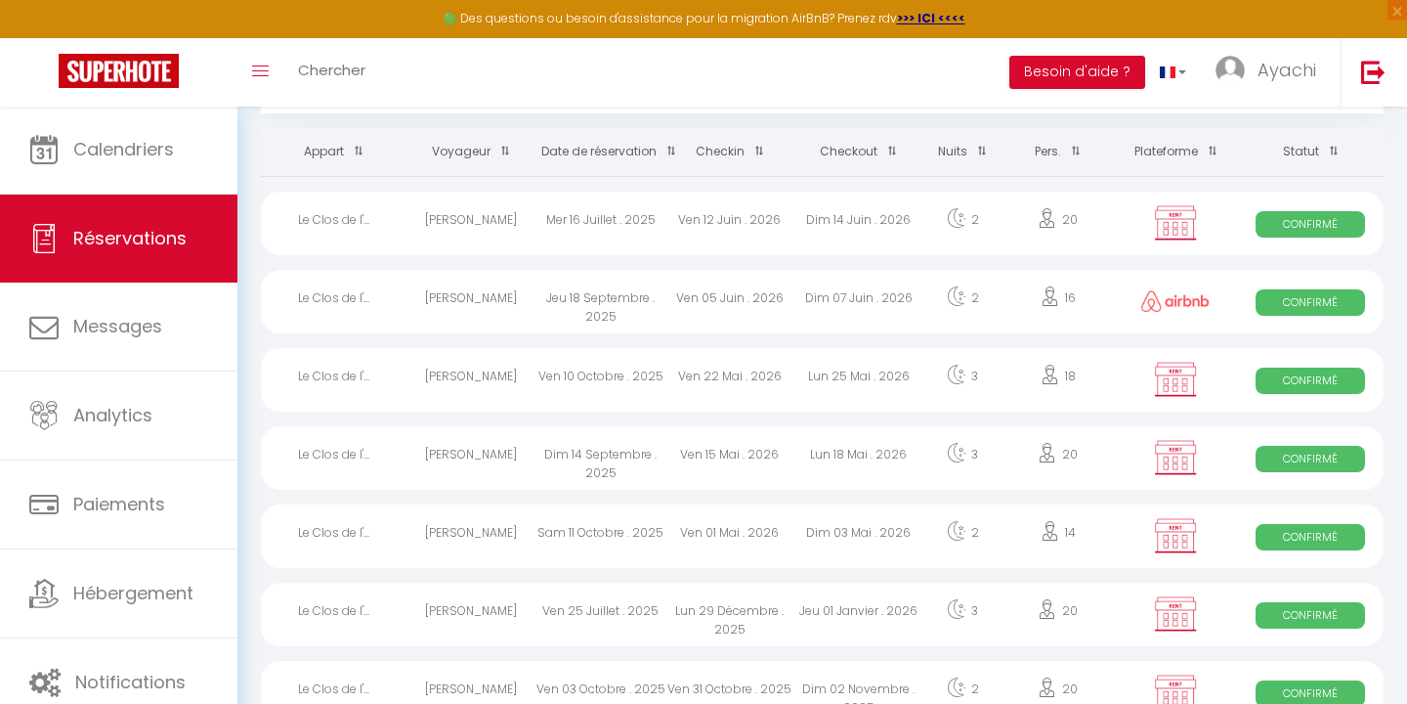
click at [632, 532] on div "Sam 11 Octobre . 2025" at bounding box center [601, 536] width 129 height 64
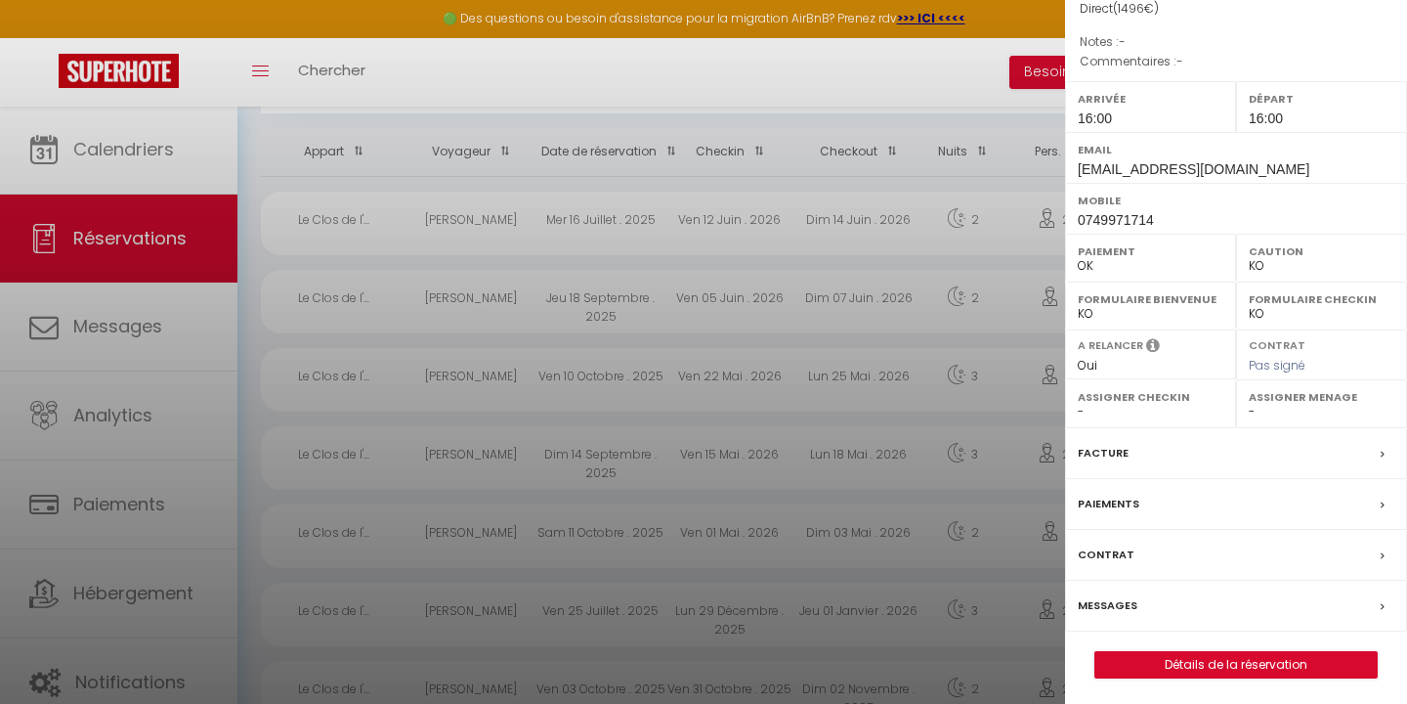
scroll to position [221, 0]
click at [1232, 659] on link "Détails de la réservation" at bounding box center [1236, 666] width 281 height 25
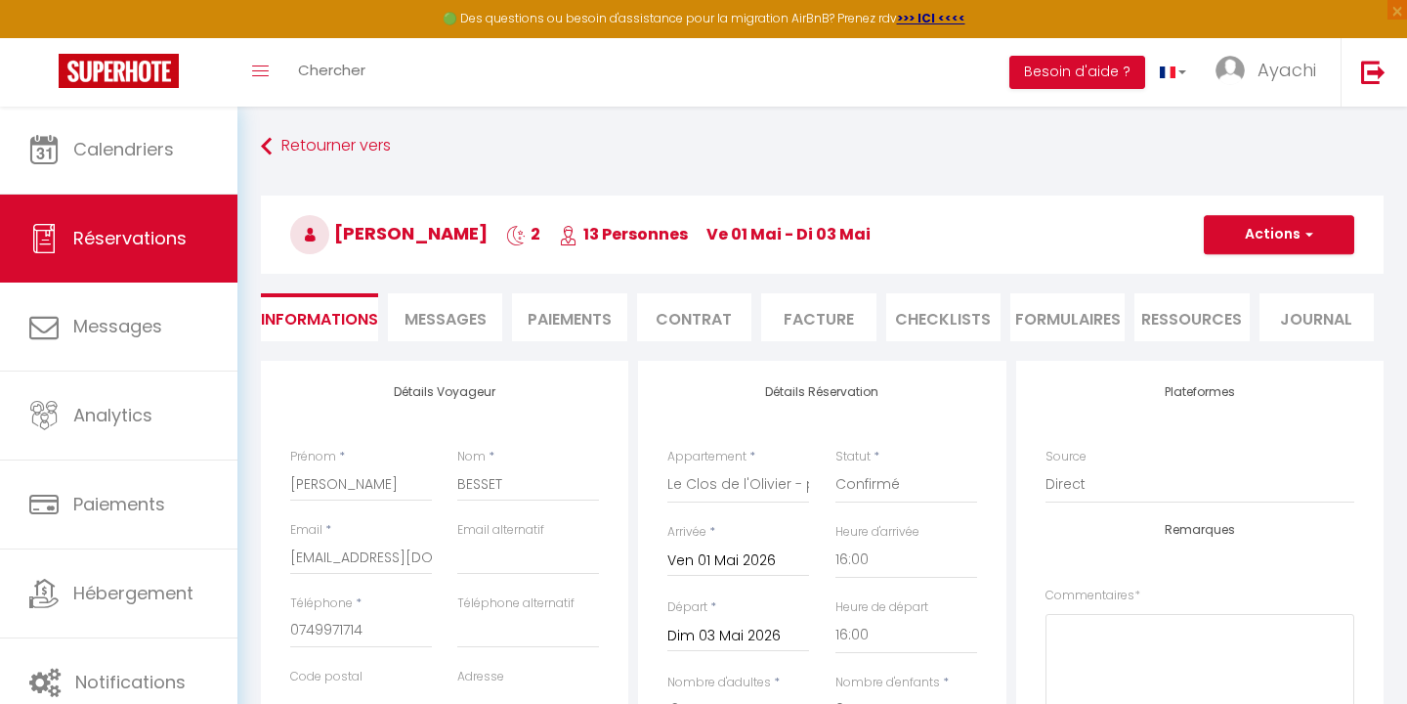
click at [1307, 237] on span "button" at bounding box center [1307, 235] width 12 height 18
click at [1244, 282] on link "Enregistrer" at bounding box center [1260, 277] width 154 height 25
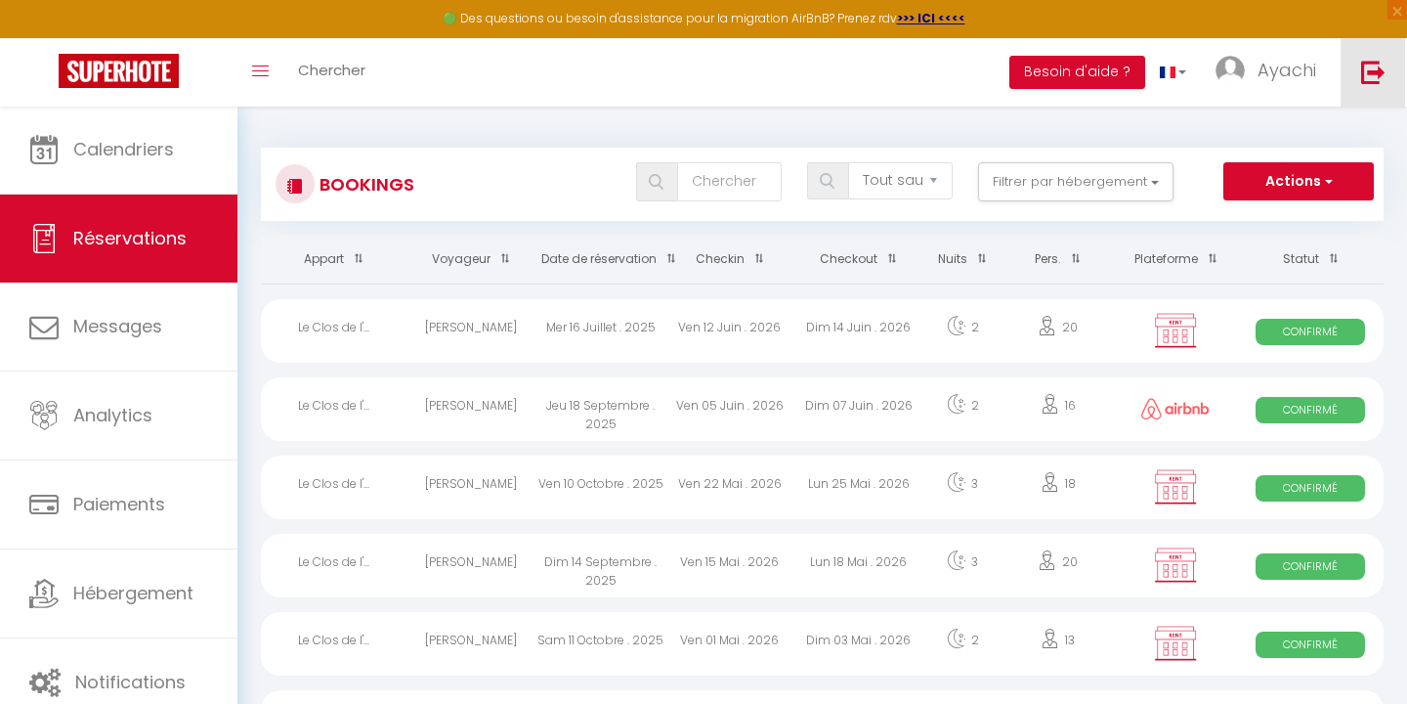
click at [1371, 74] on img at bounding box center [1373, 72] width 24 height 24
